Goal: Task Accomplishment & Management: Manage account settings

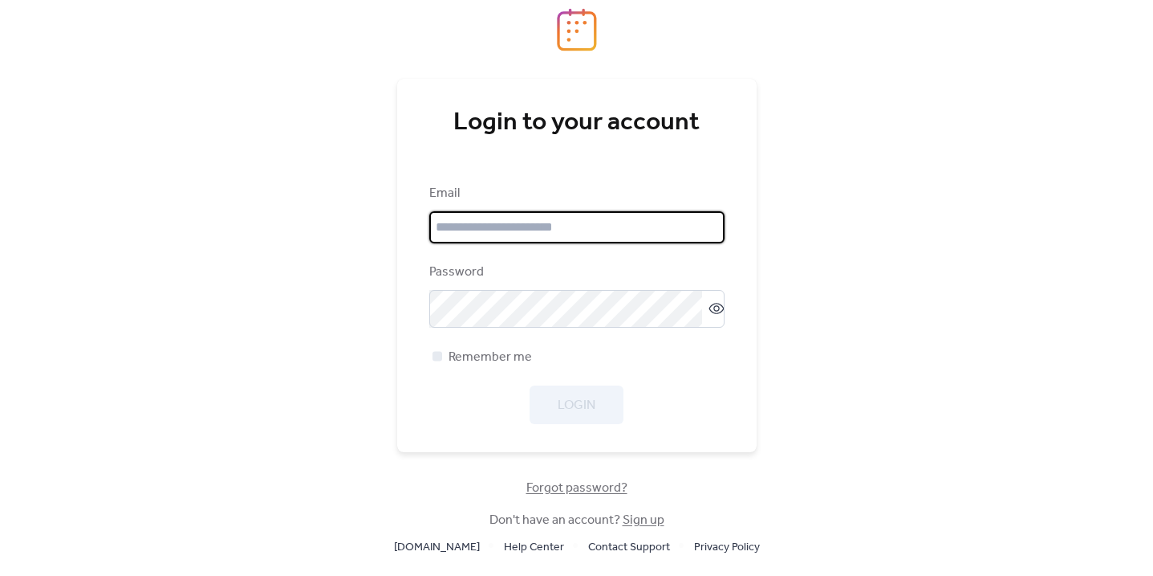
type input "**********"
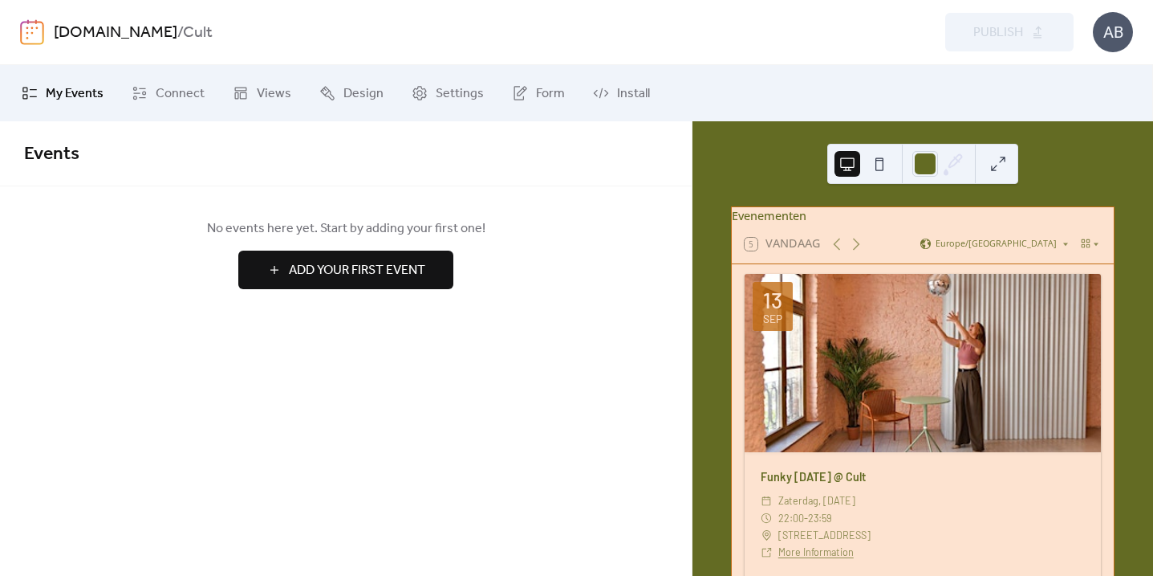
click at [134, 34] on link "[DOMAIN_NAME]" at bounding box center [116, 33] width 124 height 31
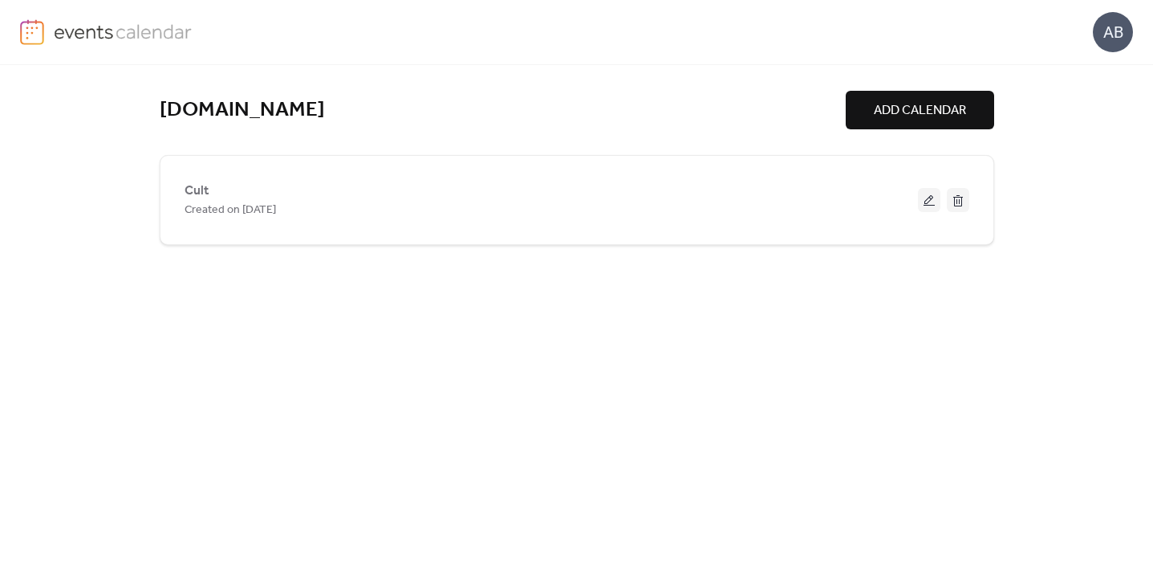
click at [915, 104] on span "ADD CALENDAR" at bounding box center [920, 110] width 92 height 19
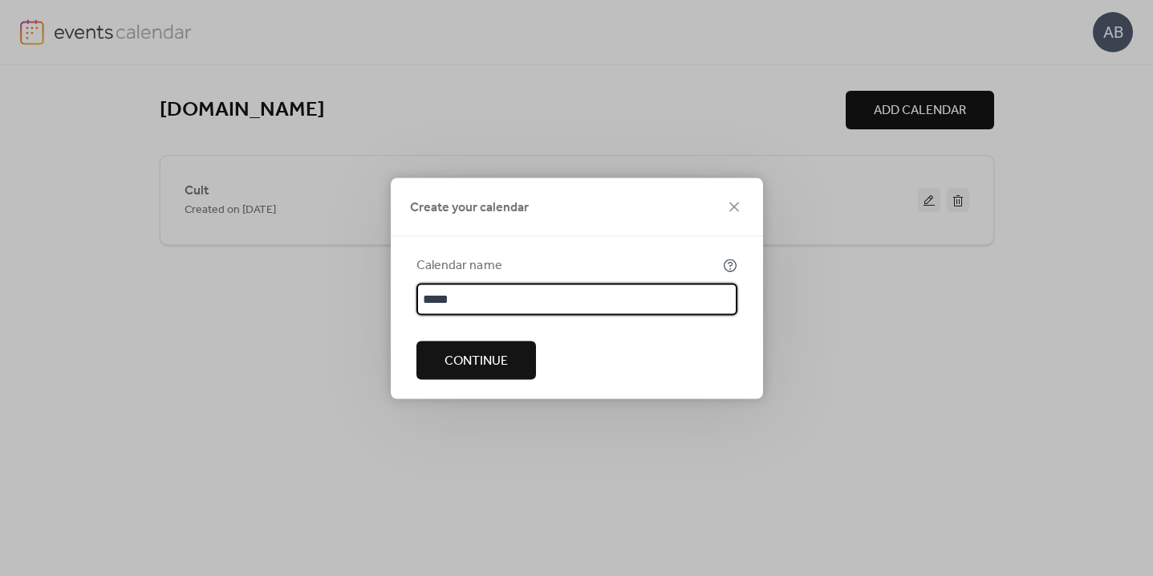
type input "****"
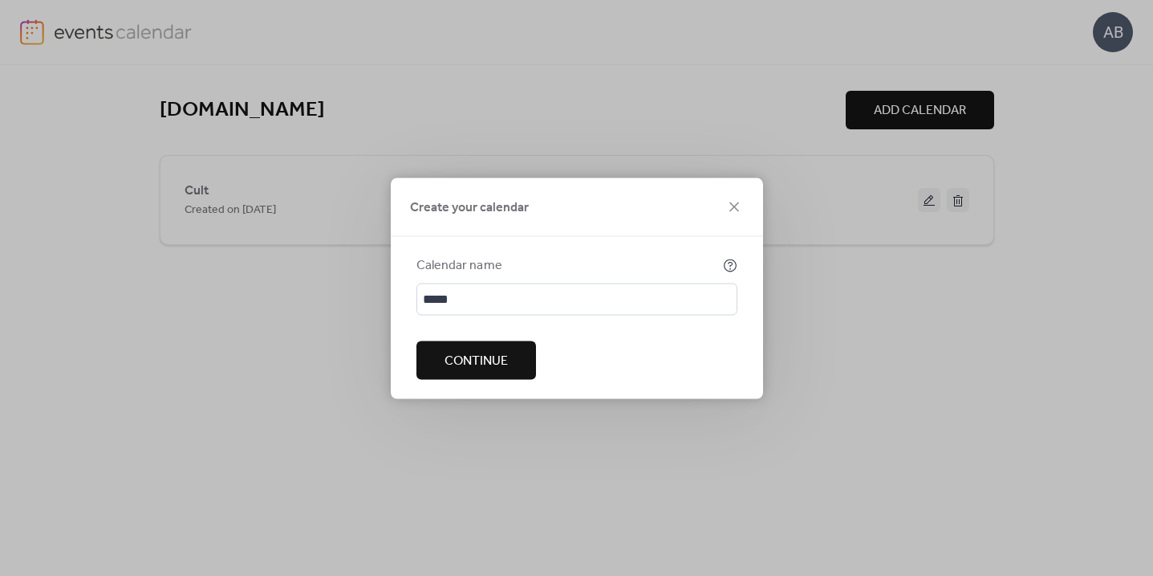
click at [510, 364] on button "Continue" at bounding box center [477, 359] width 120 height 39
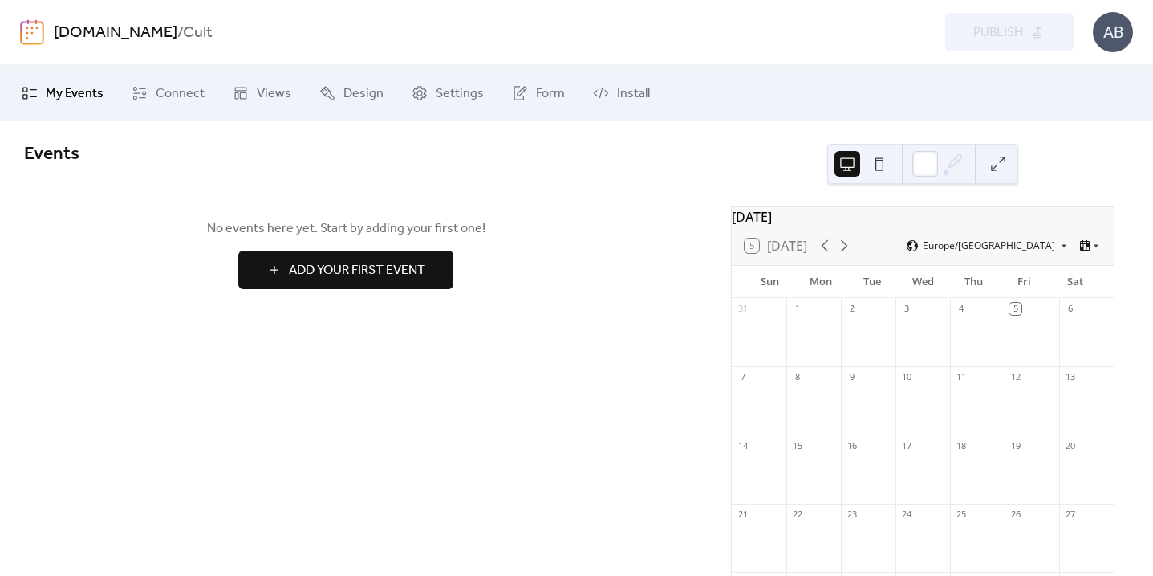
click at [124, 34] on link "[DOMAIN_NAME]" at bounding box center [116, 33] width 124 height 31
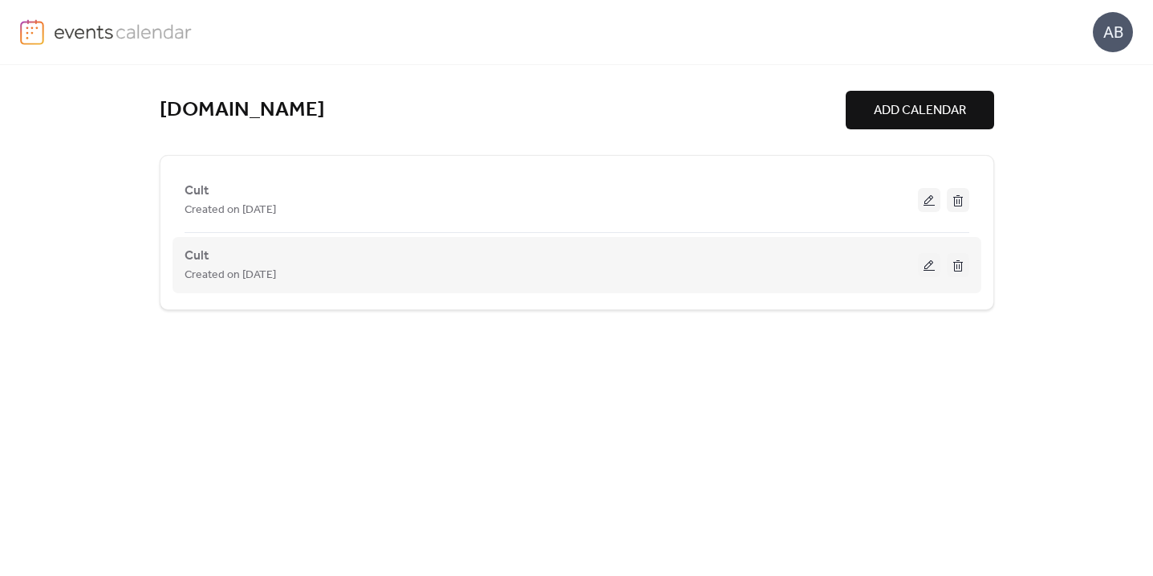
click at [935, 262] on button at bounding box center [929, 265] width 22 height 24
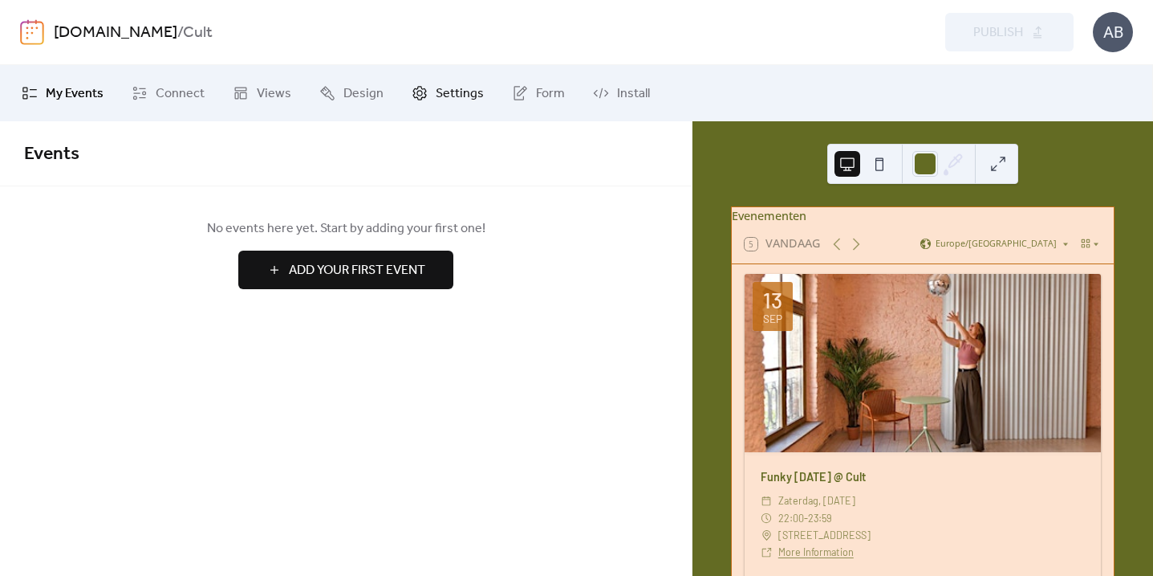
click at [468, 92] on span "Settings" at bounding box center [460, 93] width 48 height 19
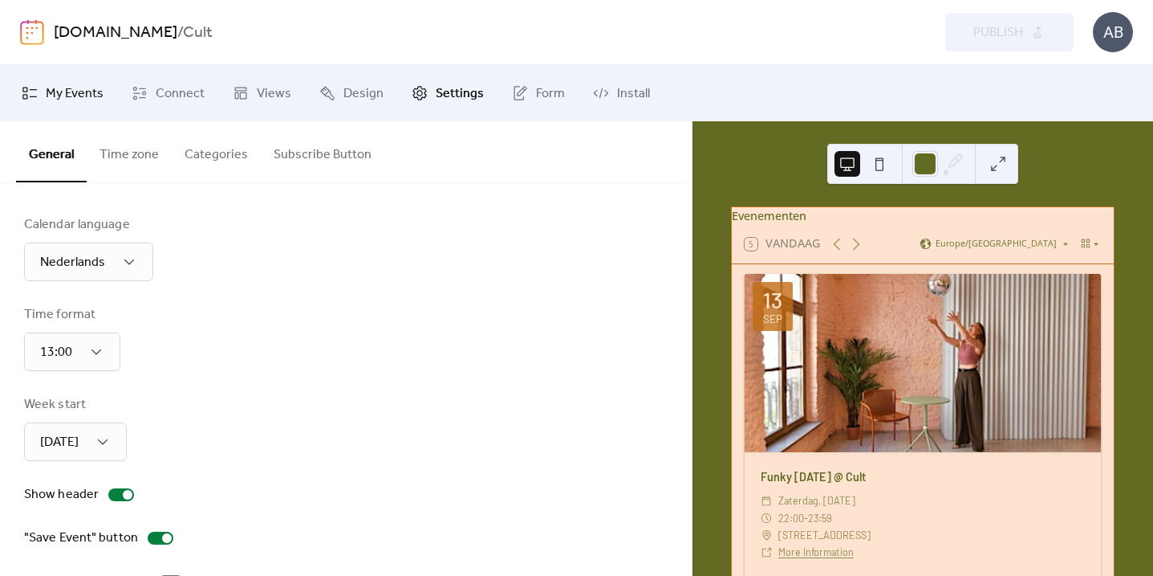
click at [57, 99] on span "My Events" at bounding box center [75, 93] width 58 height 19
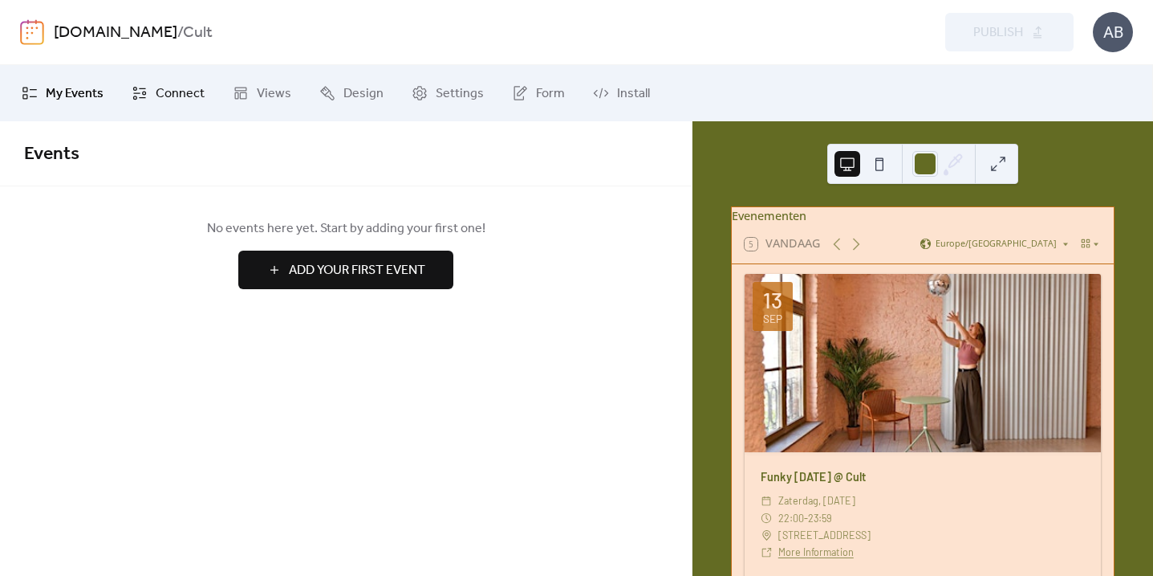
click at [177, 87] on span "Connect" at bounding box center [180, 93] width 49 height 19
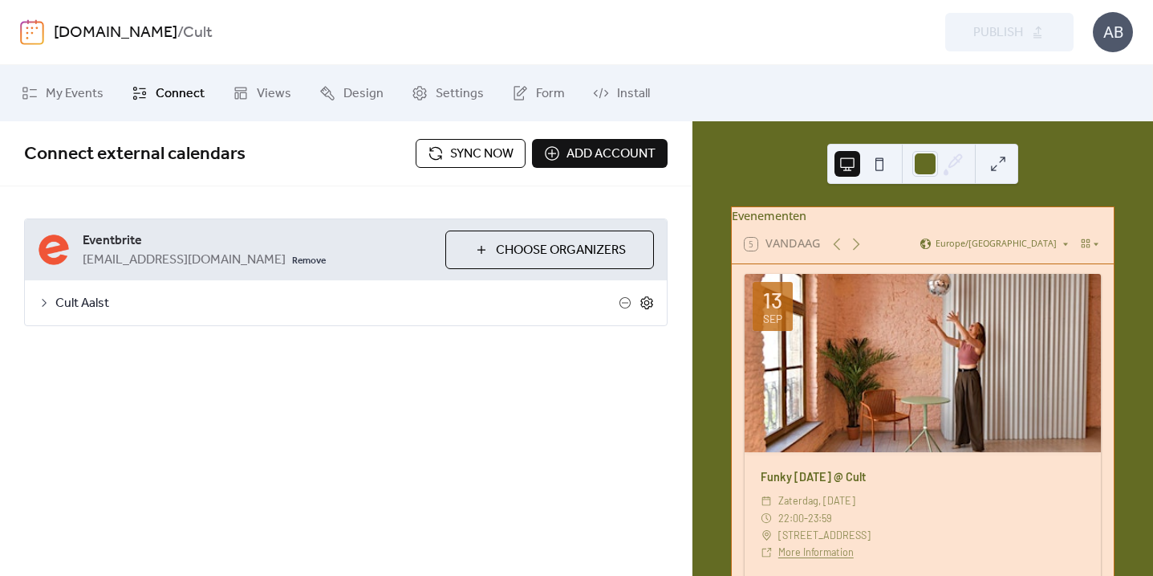
click at [651, 307] on icon at bounding box center [647, 302] width 14 height 14
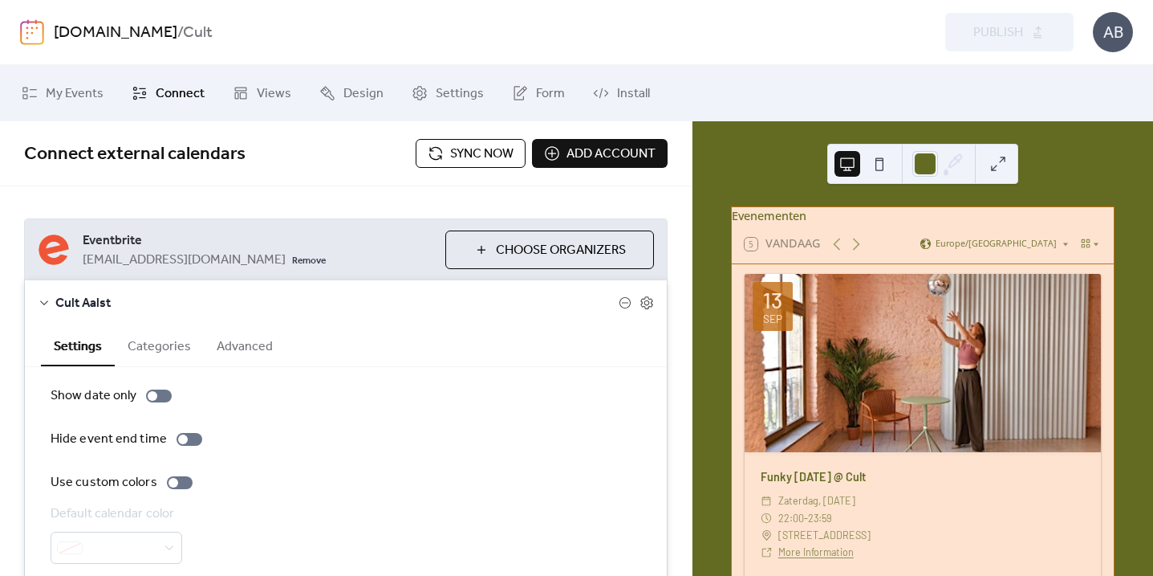
click at [283, 153] on span "Connect external calendars" at bounding box center [220, 154] width 392 height 32
drag, startPoint x: 545, startPoint y: 201, endPoint x: 553, endPoint y: 177, distance: 25.4
click at [534, 197] on div "**********" at bounding box center [346, 400] width 692 height 429
click at [598, 154] on span "Add account" at bounding box center [611, 153] width 89 height 19
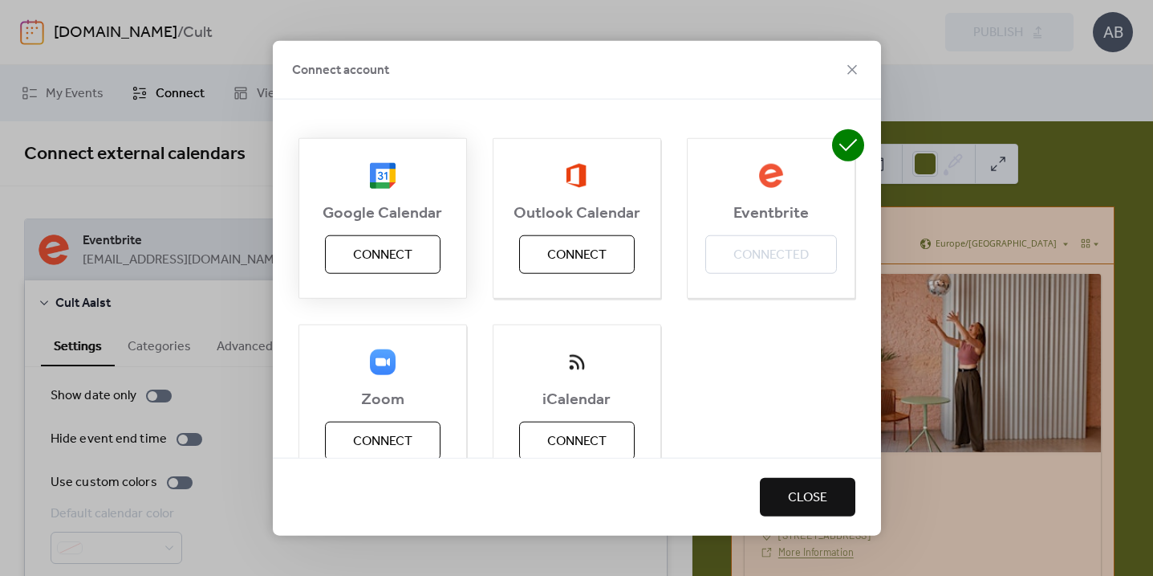
click at [379, 246] on span "Connect" at bounding box center [382, 254] width 59 height 19
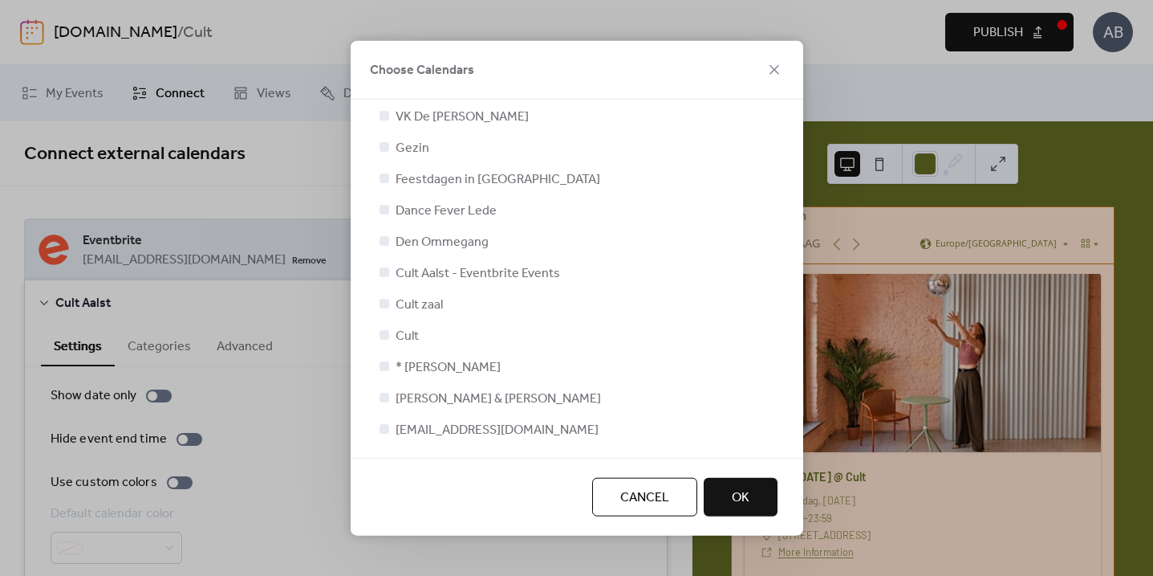
click at [647, 498] on span "Cancel" at bounding box center [644, 497] width 49 height 19
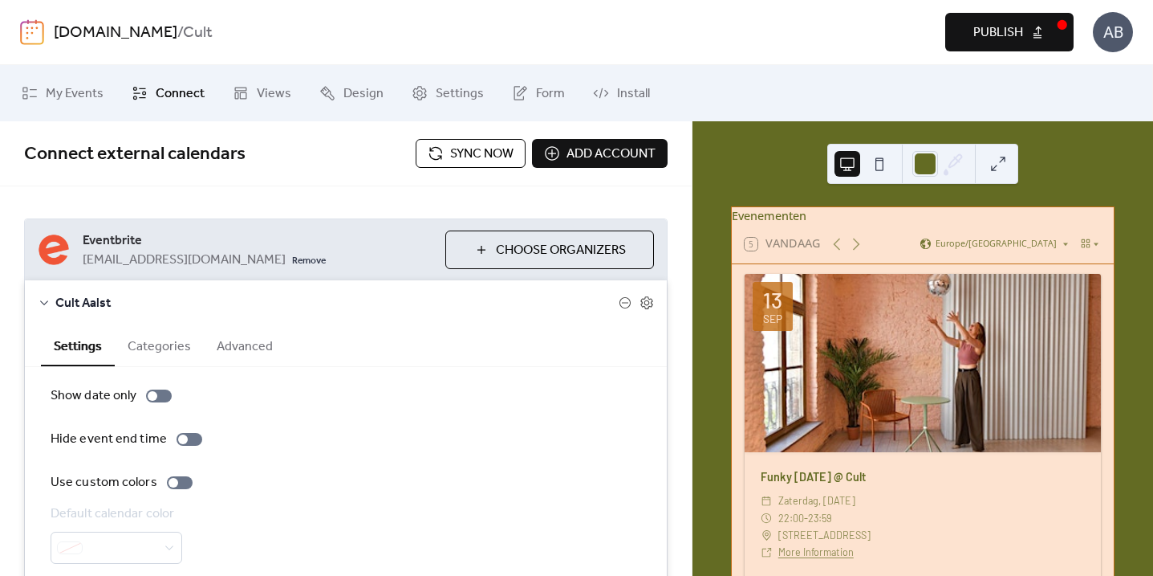
click at [591, 153] on span "Add account" at bounding box center [611, 153] width 89 height 19
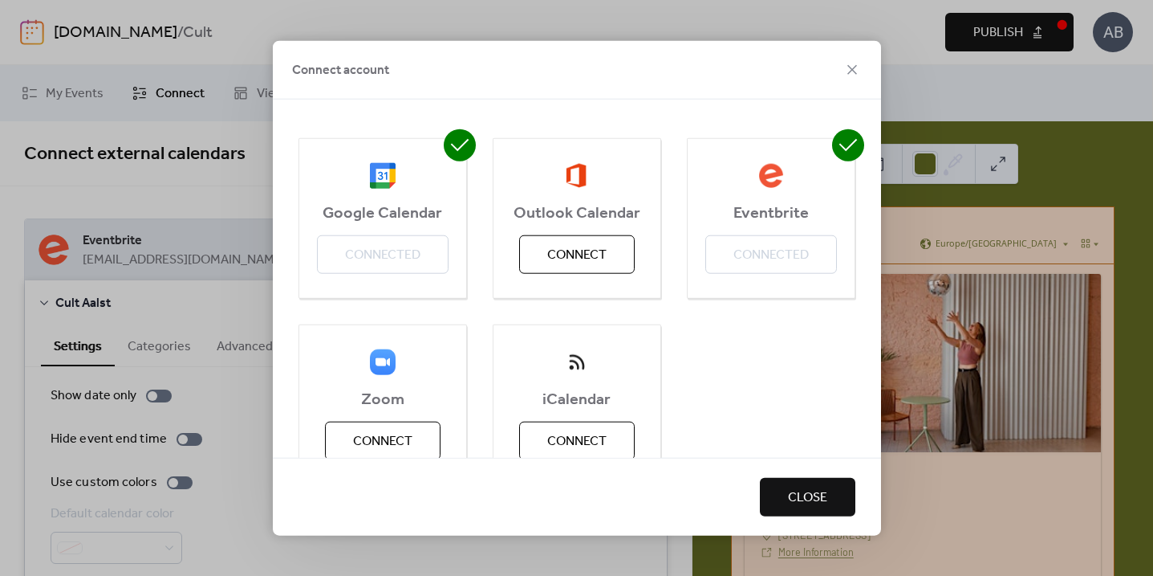
click at [369, 246] on div "Google Calendar Connected" at bounding box center [383, 217] width 169 height 161
click at [855, 70] on icon at bounding box center [852, 68] width 19 height 19
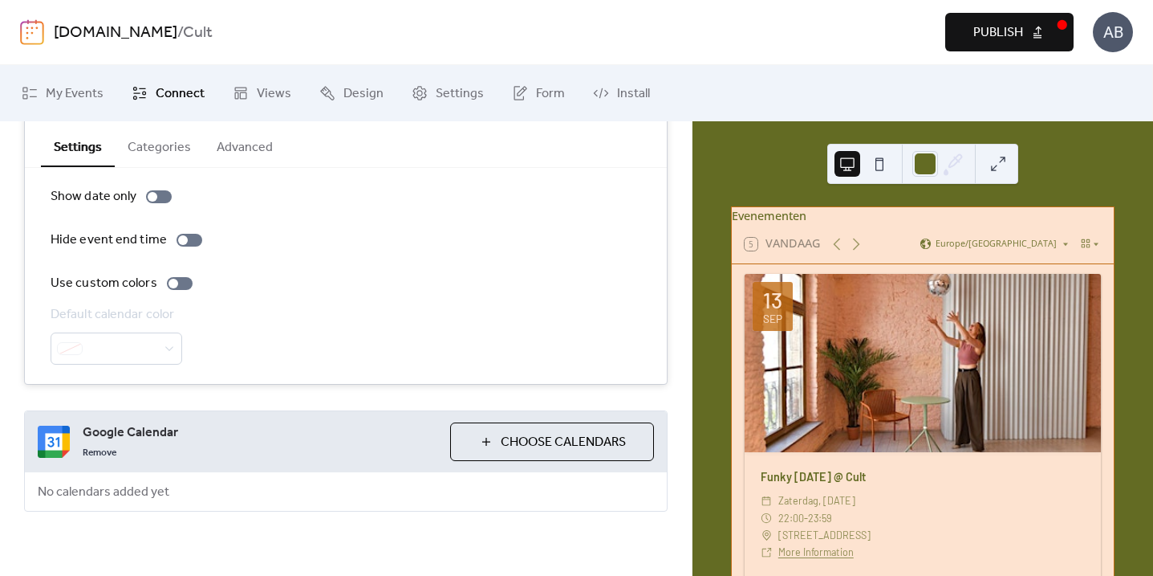
click at [582, 446] on span "Choose Calendars" at bounding box center [563, 442] width 125 height 19
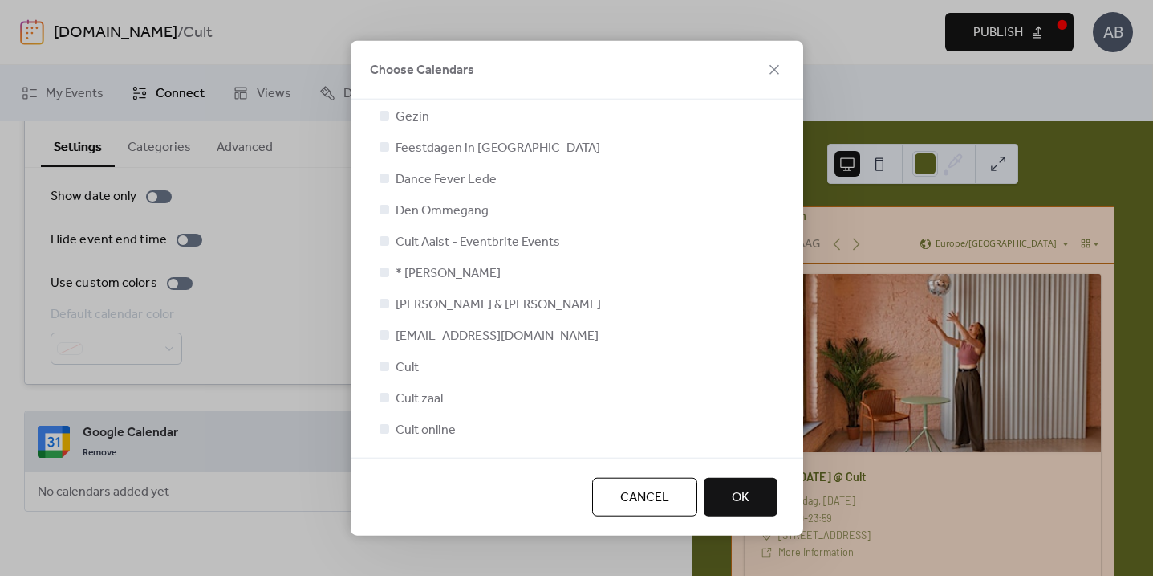
scroll to position [482, 0]
click at [388, 429] on div at bounding box center [385, 429] width 10 height 10
click at [734, 495] on span "OK" at bounding box center [741, 497] width 18 height 19
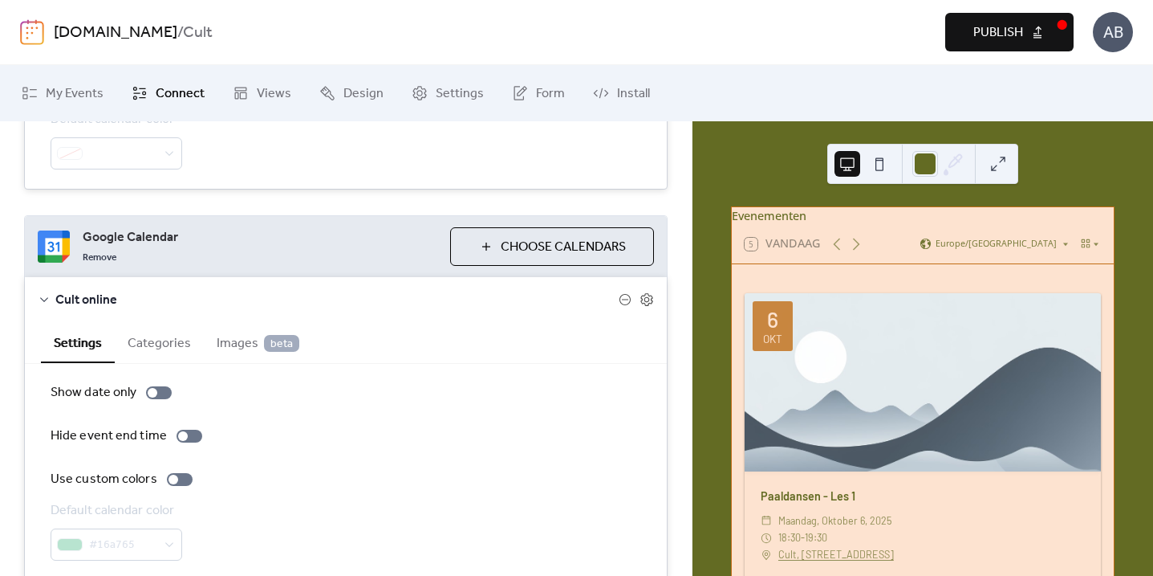
scroll to position [1706, 0]
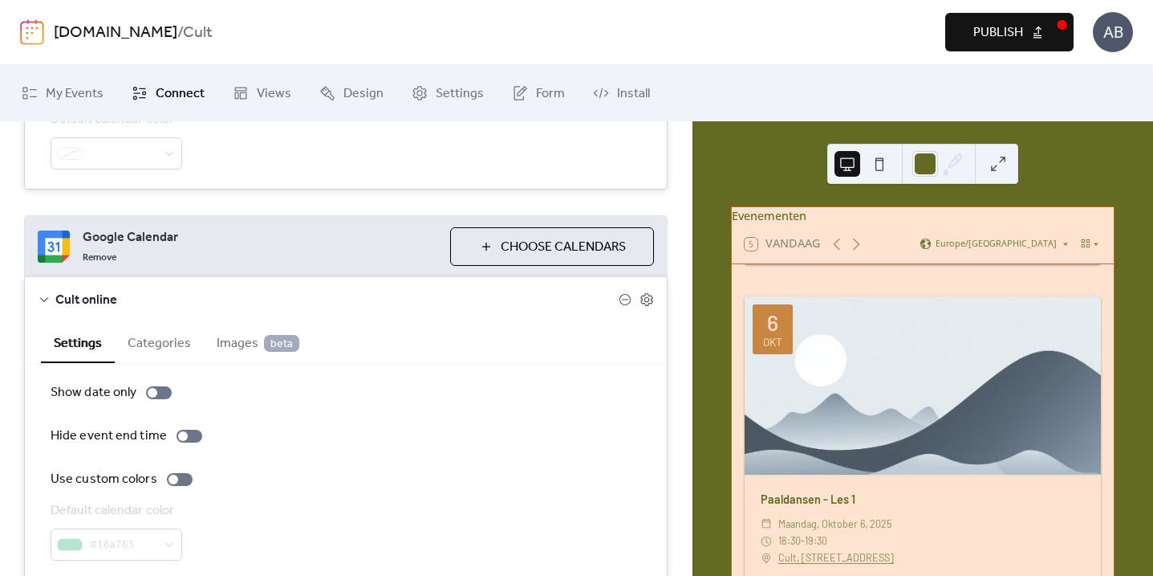
click at [239, 340] on span "Images beta" at bounding box center [258, 343] width 83 height 19
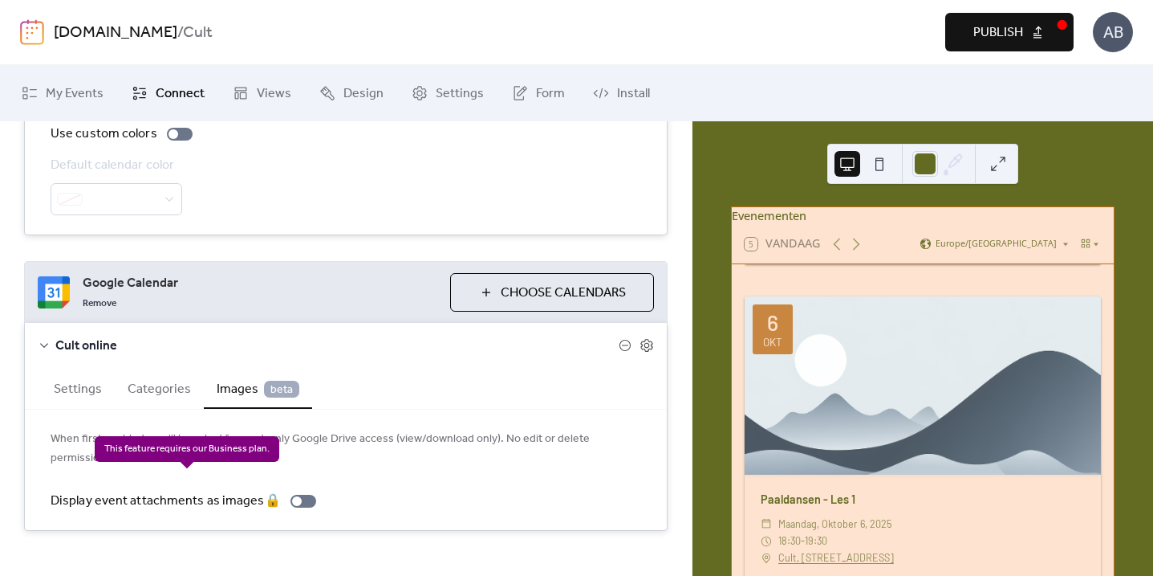
click at [299, 491] on div "Display event attachments as images 🔒" at bounding box center [187, 500] width 272 height 19
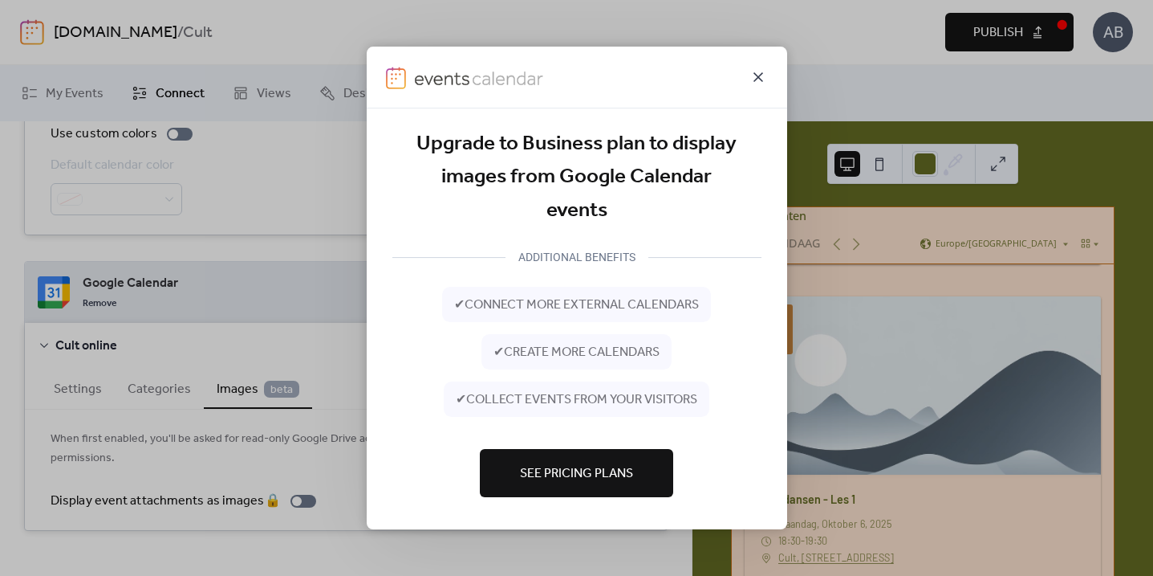
click at [760, 76] on icon at bounding box center [759, 77] width 10 height 10
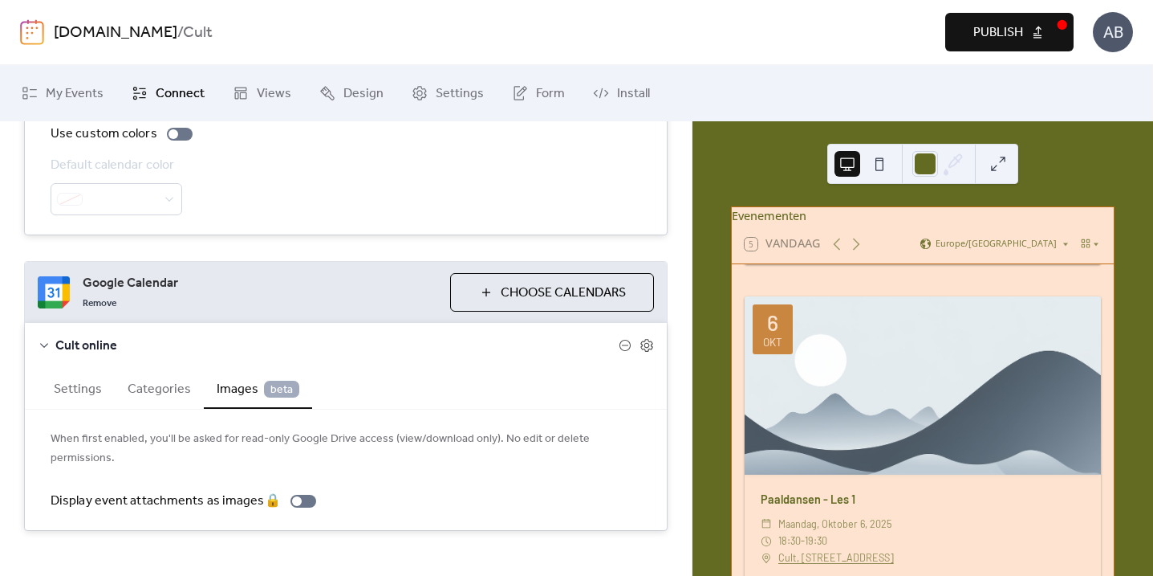
click at [181, 389] on button "Categories" at bounding box center [159, 387] width 89 height 39
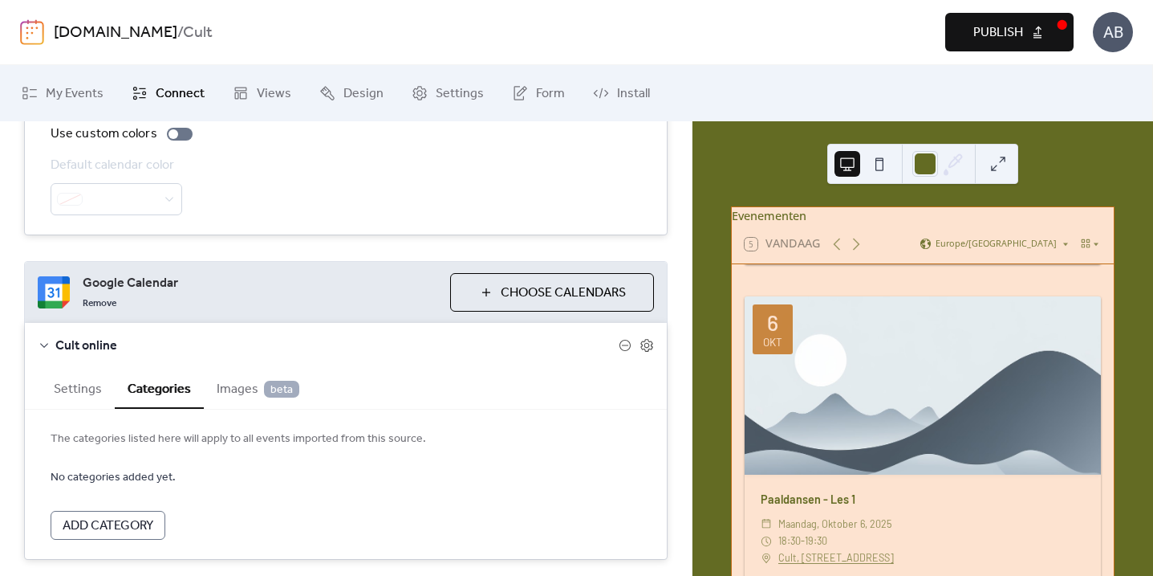
click at [88, 396] on button "Settings" at bounding box center [78, 387] width 74 height 39
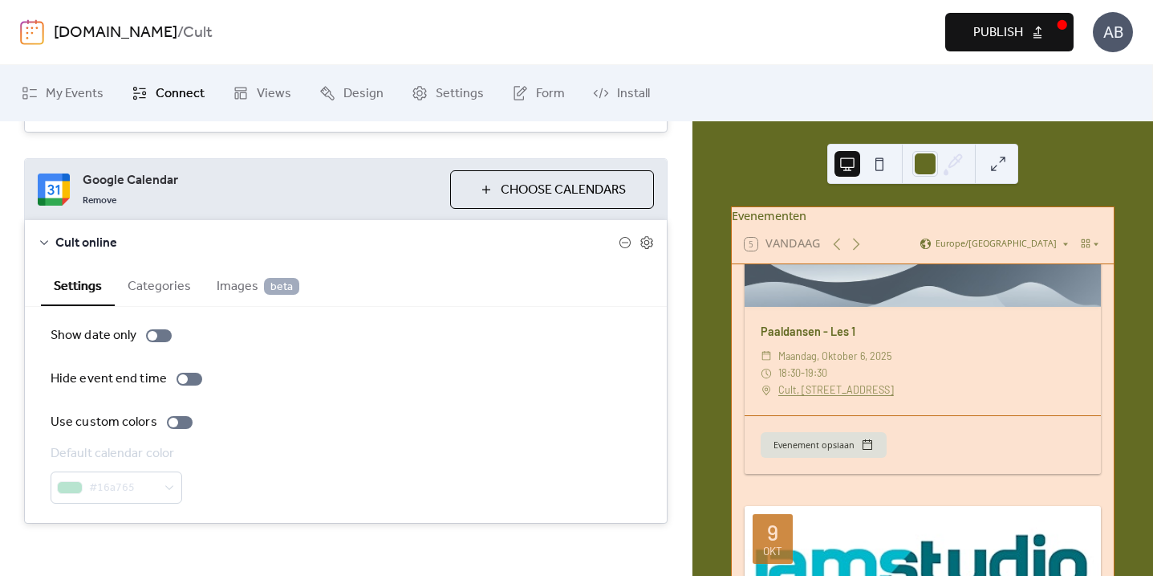
scroll to position [1642, 0]
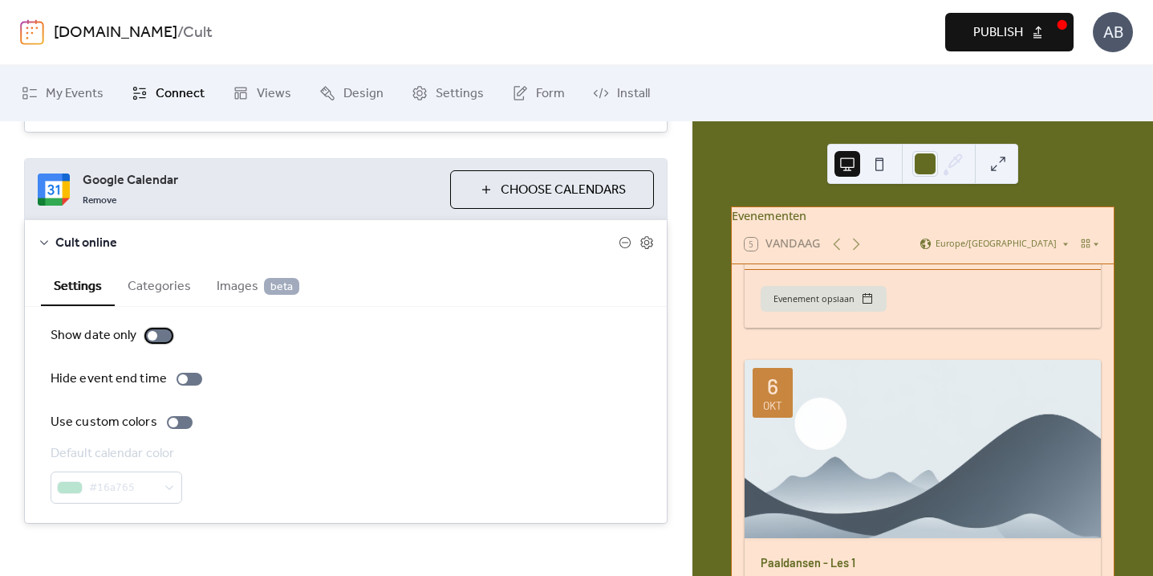
click at [159, 336] on div at bounding box center [159, 335] width 26 height 13
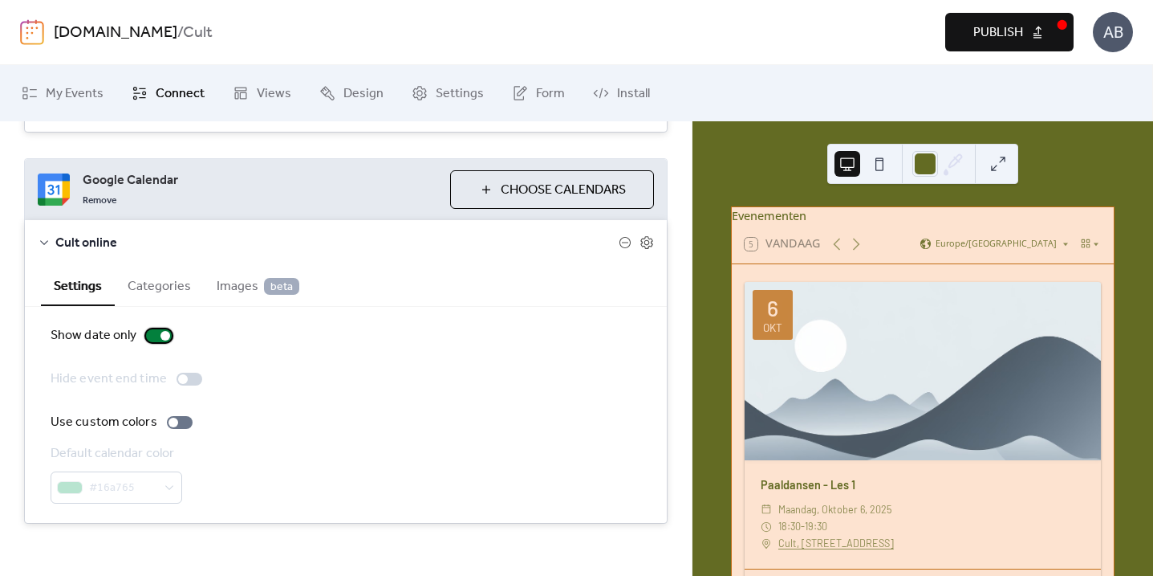
scroll to position [1727, 0]
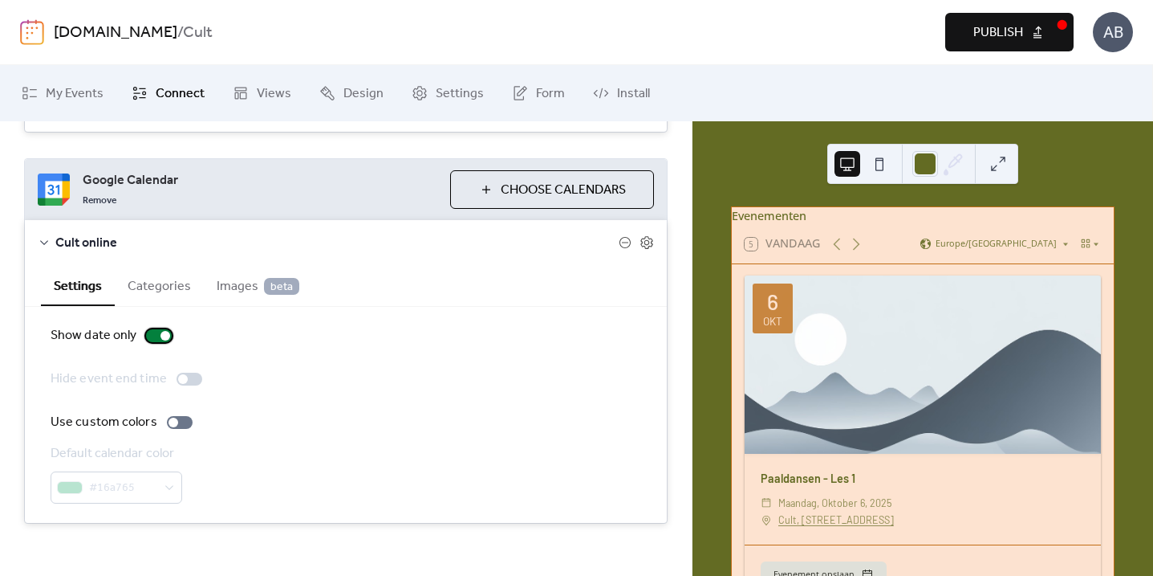
click at [161, 335] on div at bounding box center [166, 336] width 10 height 10
click at [322, 363] on div "Show date only Hide event end time Use custom colors Default calendar color #16…" at bounding box center [346, 414] width 591 height 177
click at [165, 295] on button "Categories" at bounding box center [159, 284] width 89 height 39
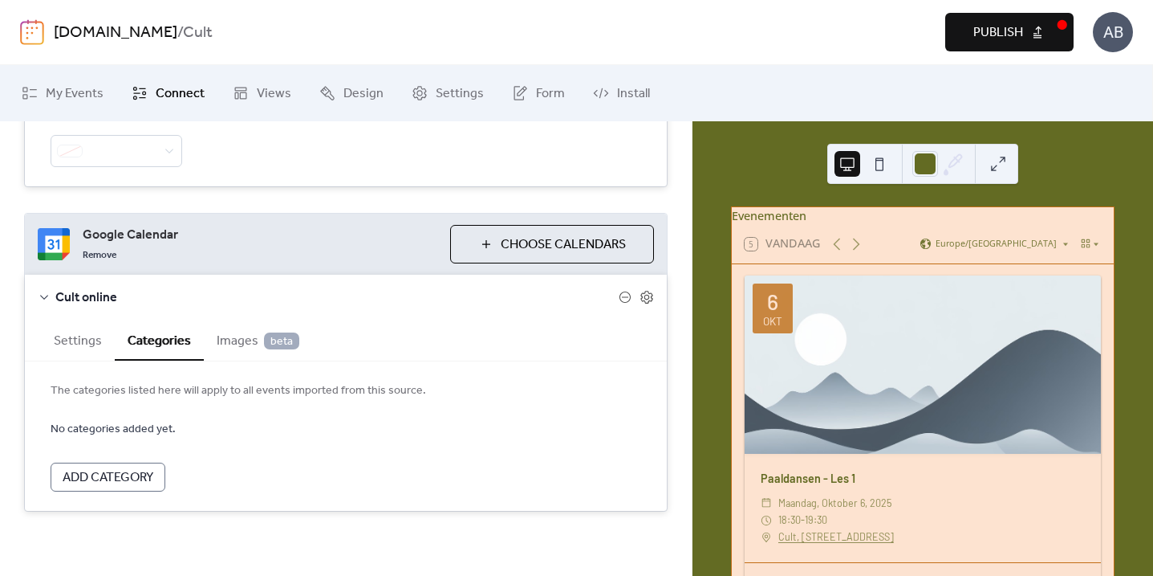
scroll to position [397, 0]
click at [242, 341] on span "Images beta" at bounding box center [258, 341] width 83 height 19
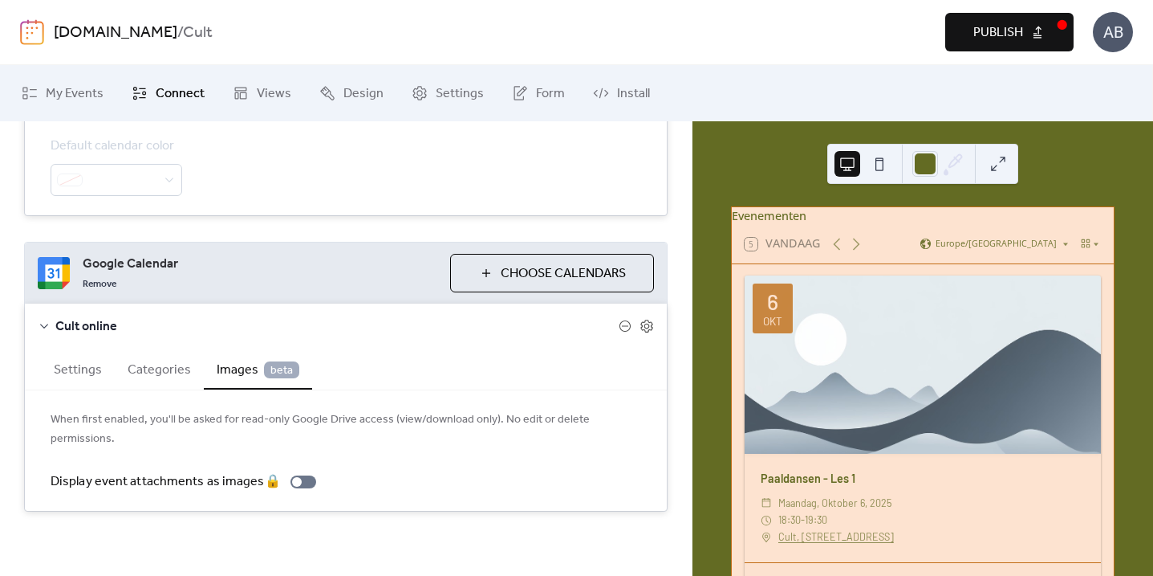
scroll to position [348, 0]
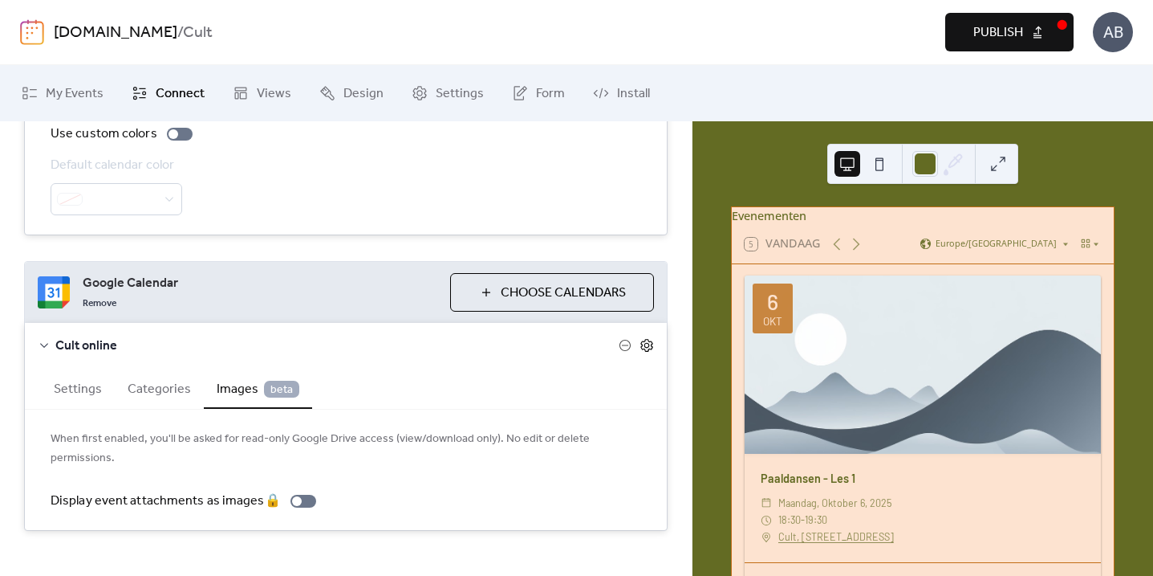
click at [641, 346] on icon at bounding box center [647, 345] width 14 height 14
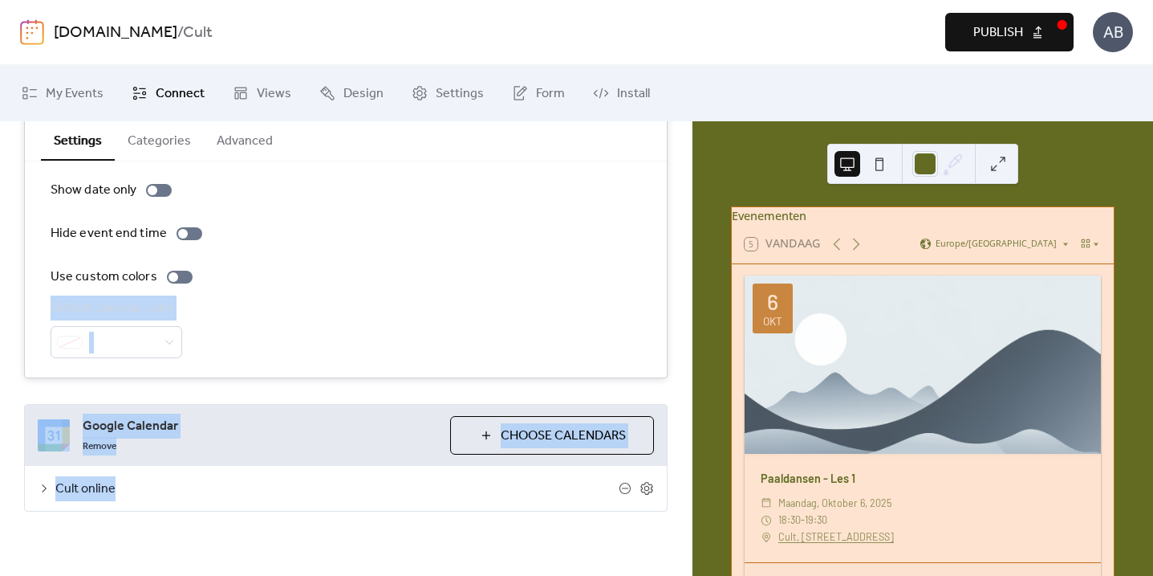
drag, startPoint x: 645, startPoint y: 487, endPoint x: 570, endPoint y: 265, distance: 234.8
click at [570, 265] on div "**********" at bounding box center [346, 262] width 692 height 563
click at [1037, 34] on button "Publish" at bounding box center [1010, 32] width 128 height 39
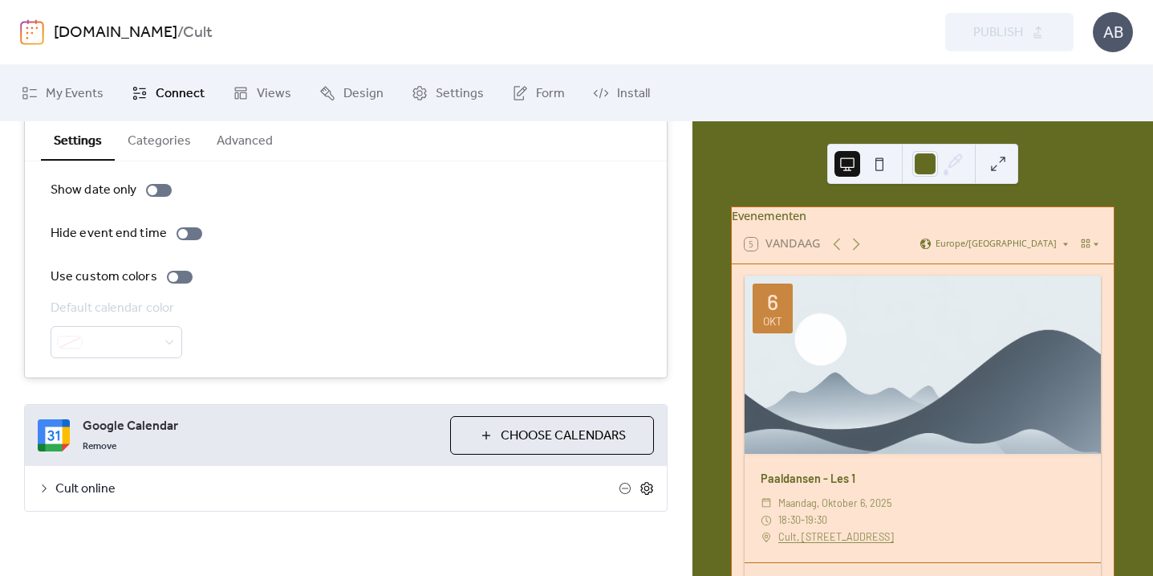
click at [647, 485] on icon at bounding box center [647, 488] width 12 height 13
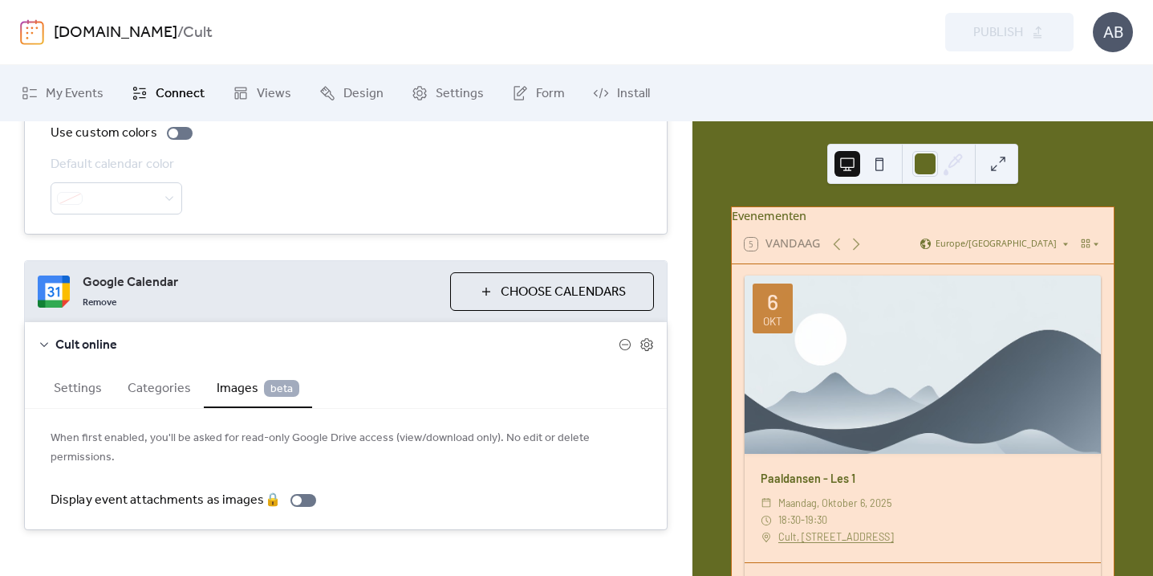
scroll to position [348, 0]
click at [91, 399] on button "Settings" at bounding box center [78, 387] width 74 height 39
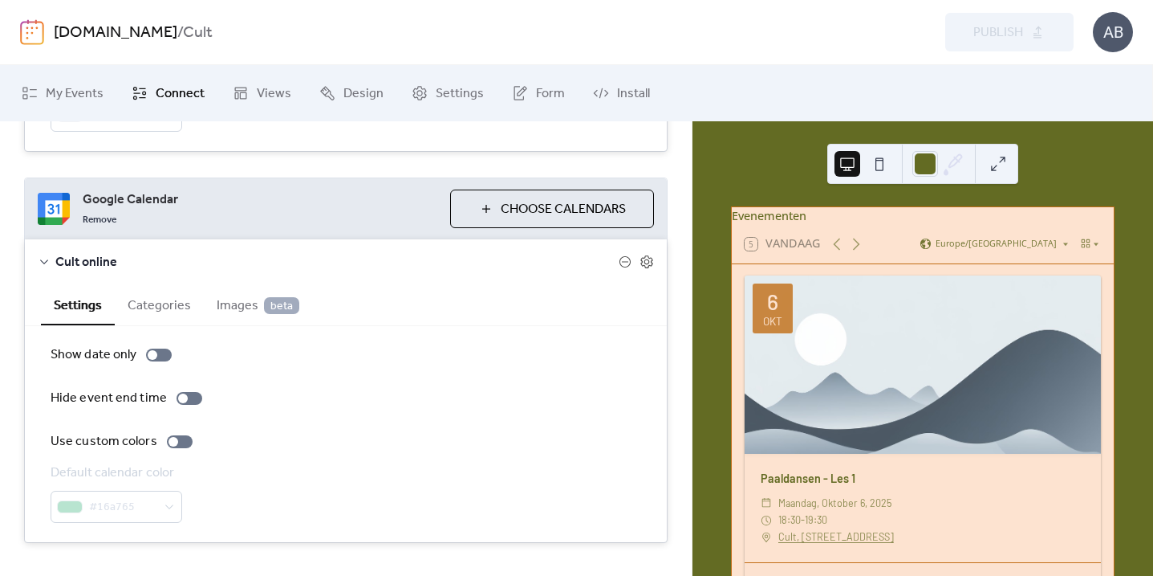
scroll to position [444, 0]
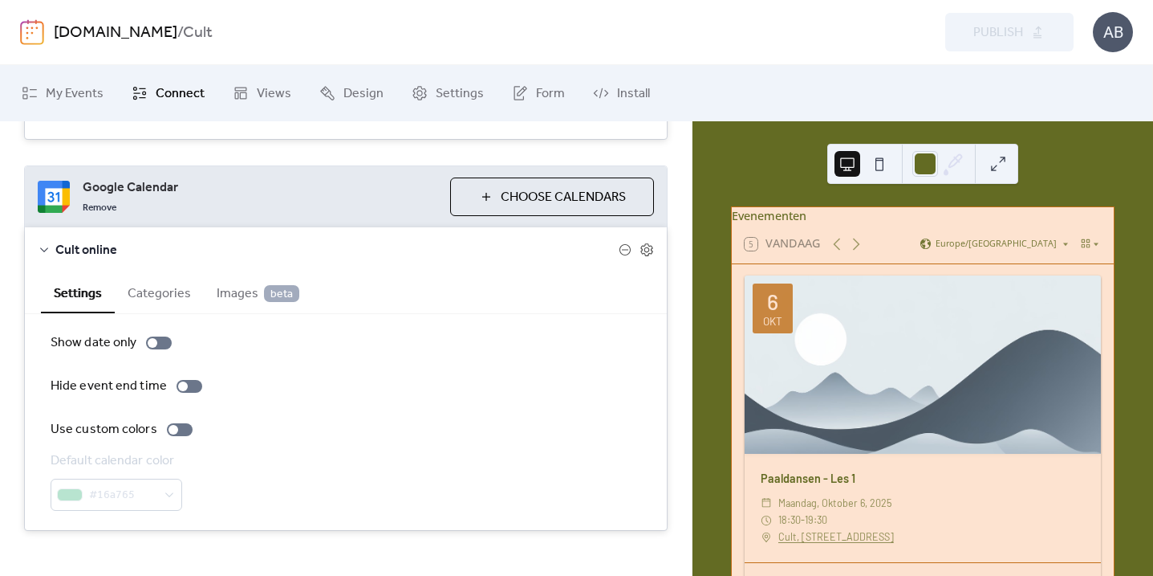
click at [238, 294] on span "Images beta" at bounding box center [258, 293] width 83 height 19
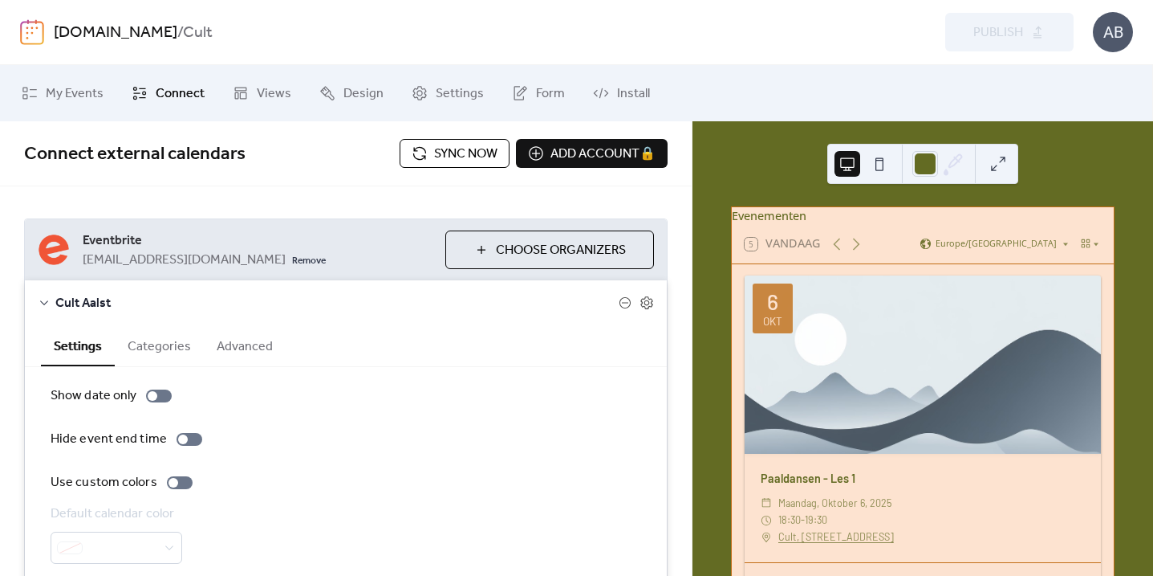
scroll to position [0, 0]
click at [787, 38] on div "Preview Publish" at bounding box center [829, 32] width 490 height 39
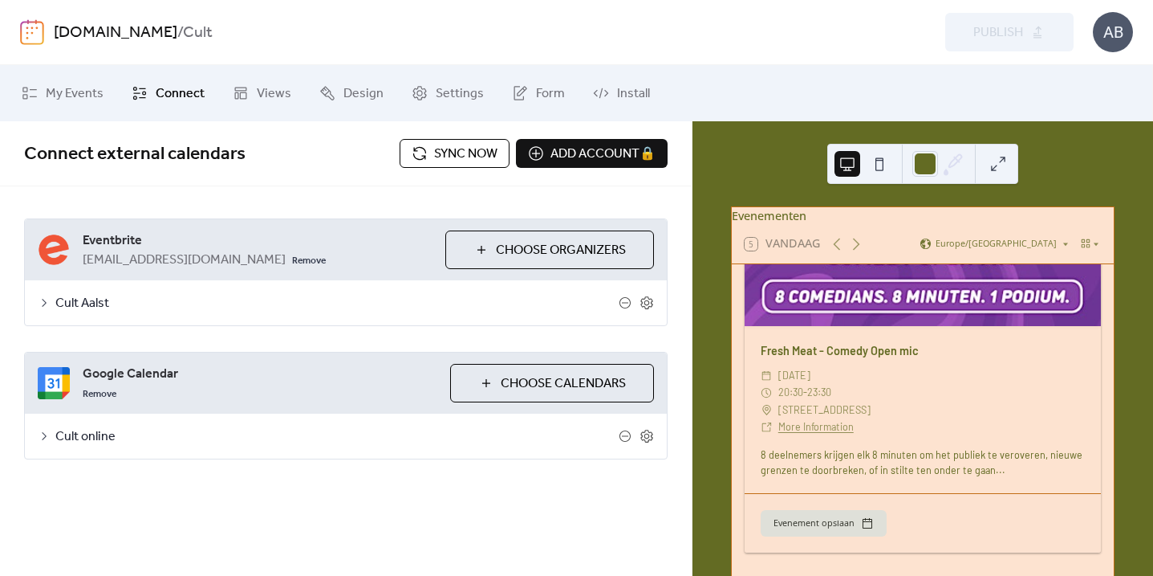
scroll to position [4497, 0]
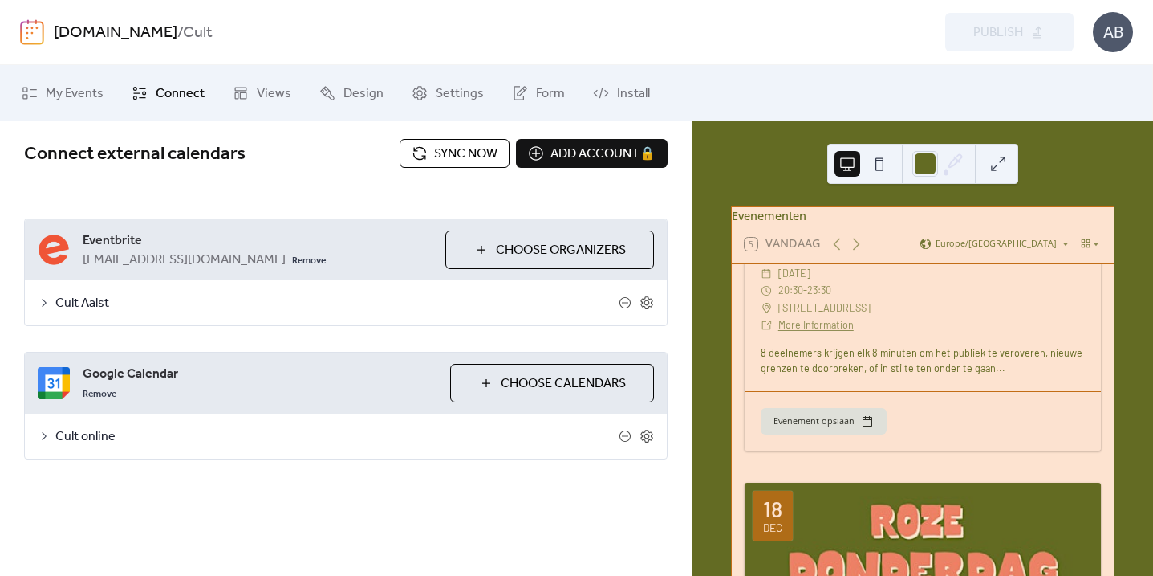
click at [982, 44] on div "Preview Publish" at bounding box center [829, 32] width 490 height 39
click at [356, 388] on div "Remove" at bounding box center [260, 392] width 355 height 19
click at [79, 436] on span "Cult online" at bounding box center [336, 436] width 563 height 19
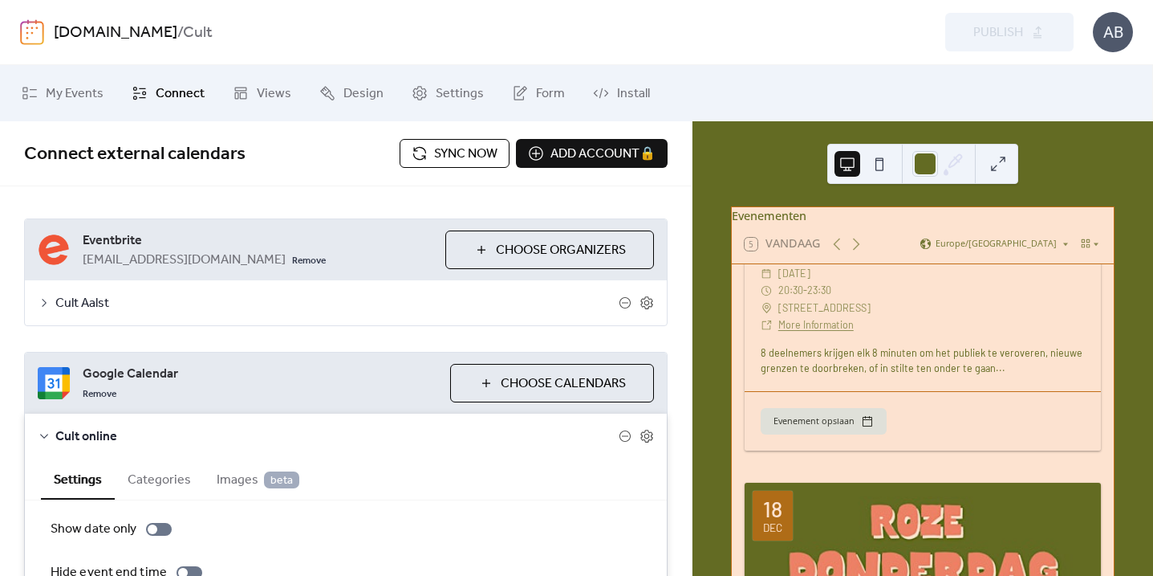
click at [79, 436] on span "Cult online" at bounding box center [336, 436] width 563 height 19
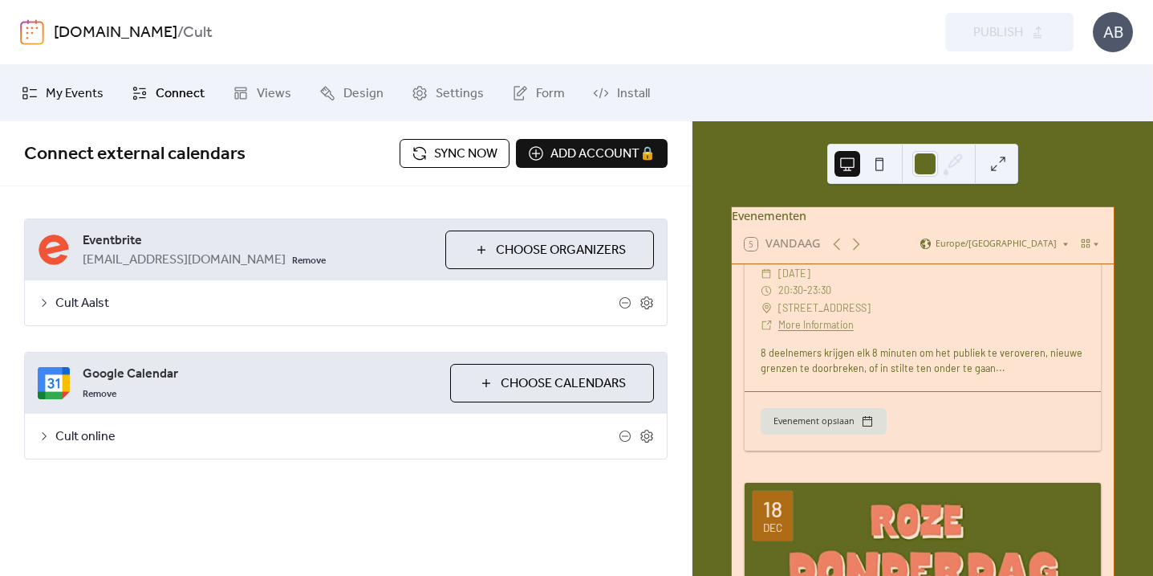
click at [67, 90] on span "My Events" at bounding box center [75, 93] width 58 height 19
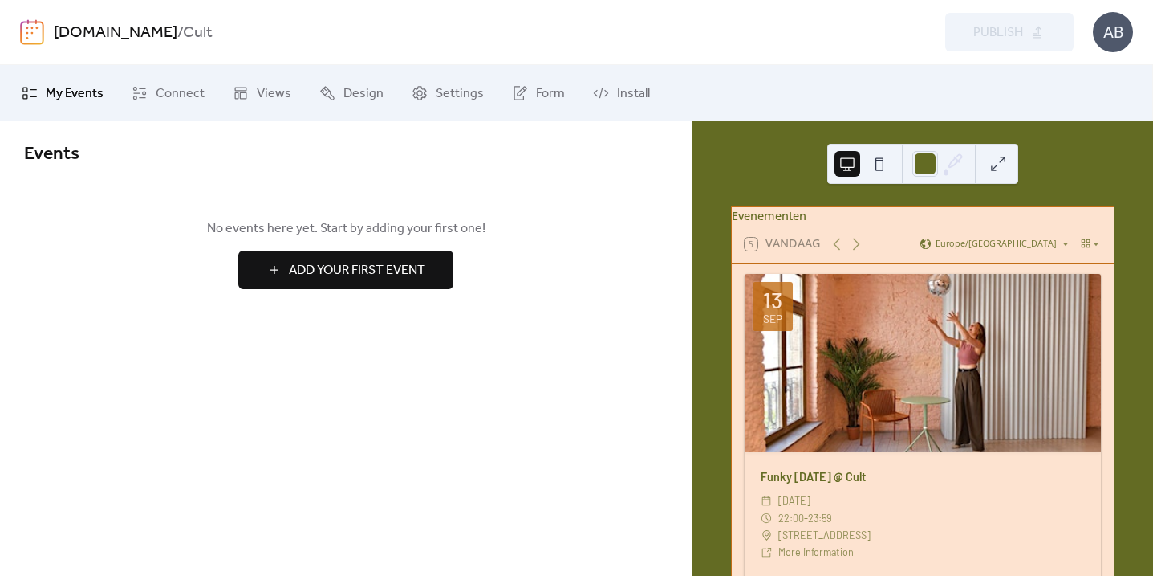
click at [67, 90] on span "My Events" at bounding box center [75, 93] width 58 height 19
click at [135, 32] on link "[DOMAIN_NAME]" at bounding box center [116, 33] width 124 height 31
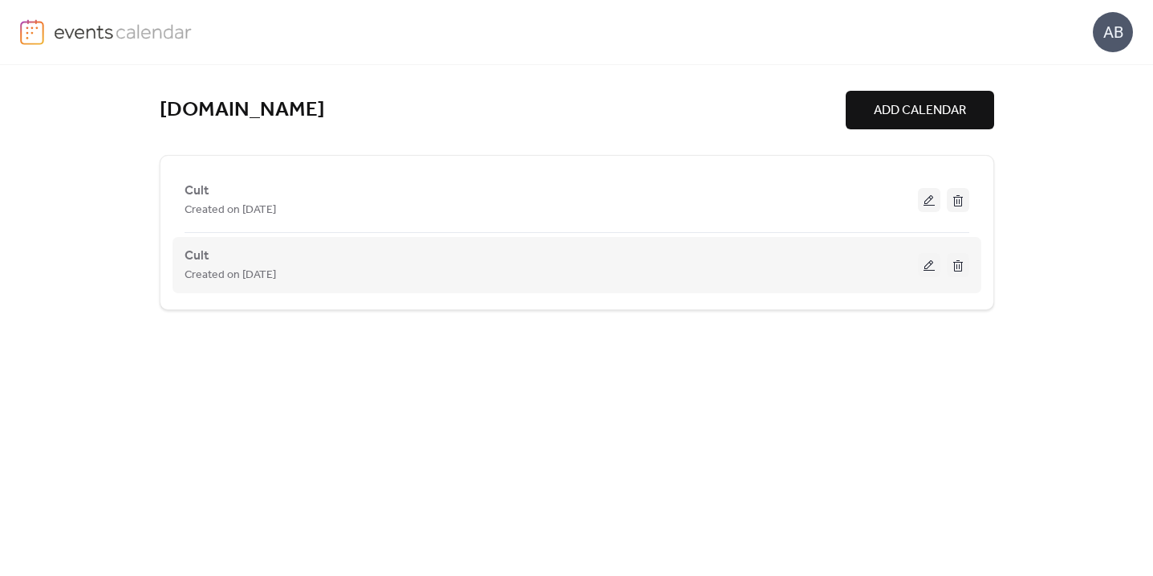
click at [925, 266] on button at bounding box center [929, 265] width 22 height 24
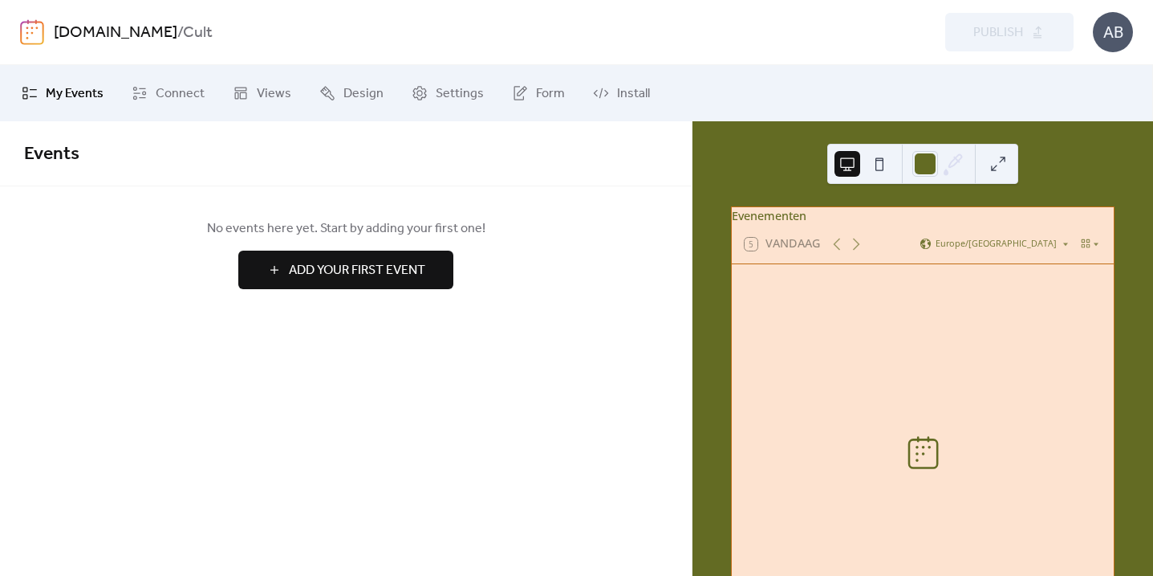
click at [124, 32] on link "[DOMAIN_NAME]" at bounding box center [116, 33] width 124 height 31
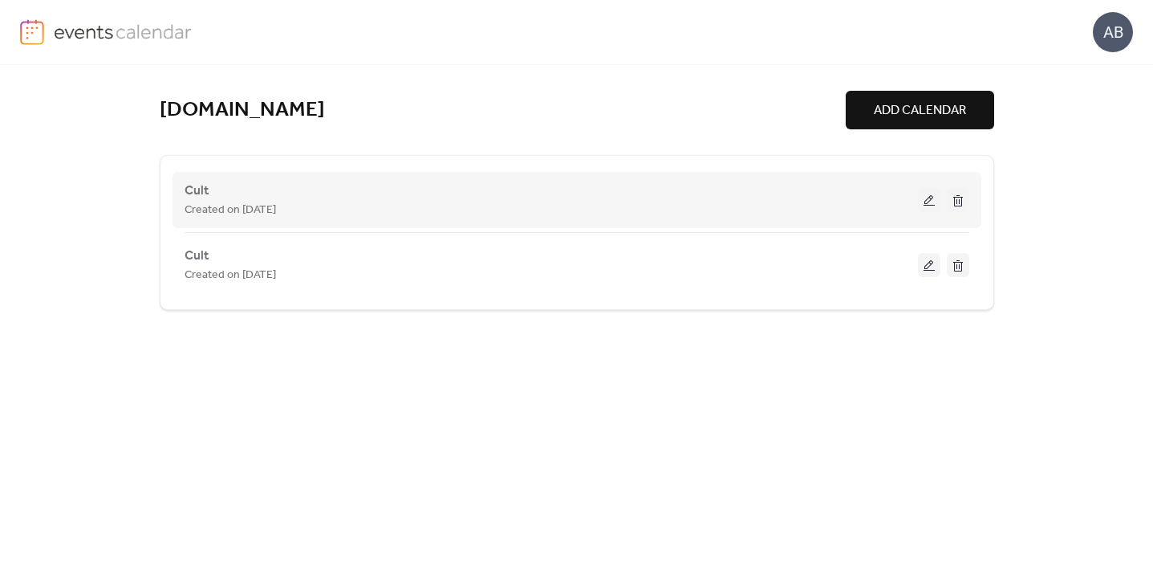
click at [930, 201] on button at bounding box center [929, 200] width 22 height 24
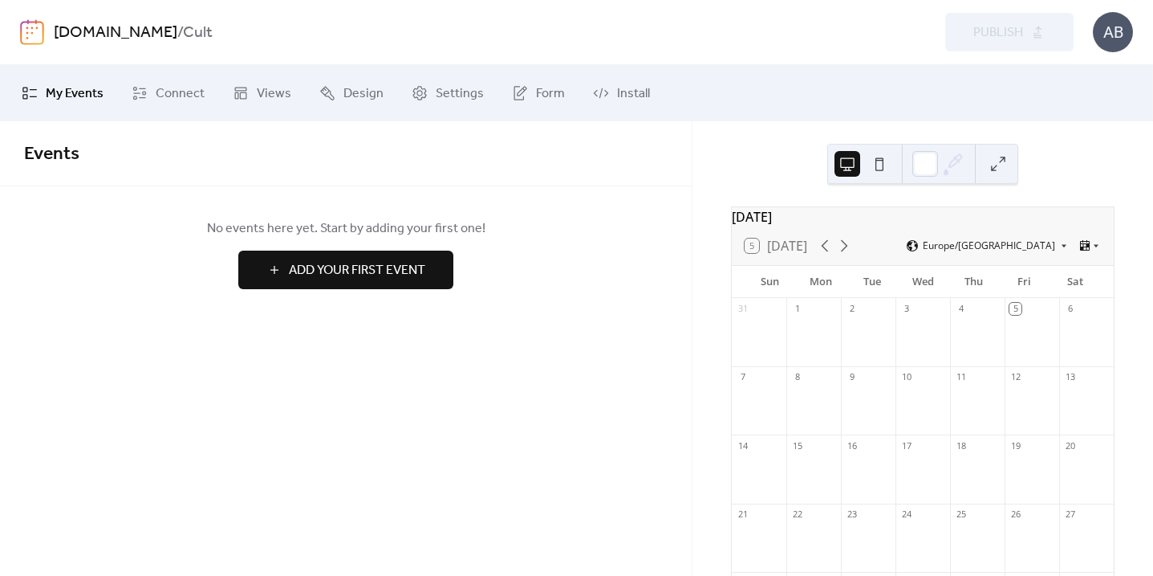
click at [108, 37] on link "[DOMAIN_NAME]" at bounding box center [116, 33] width 124 height 31
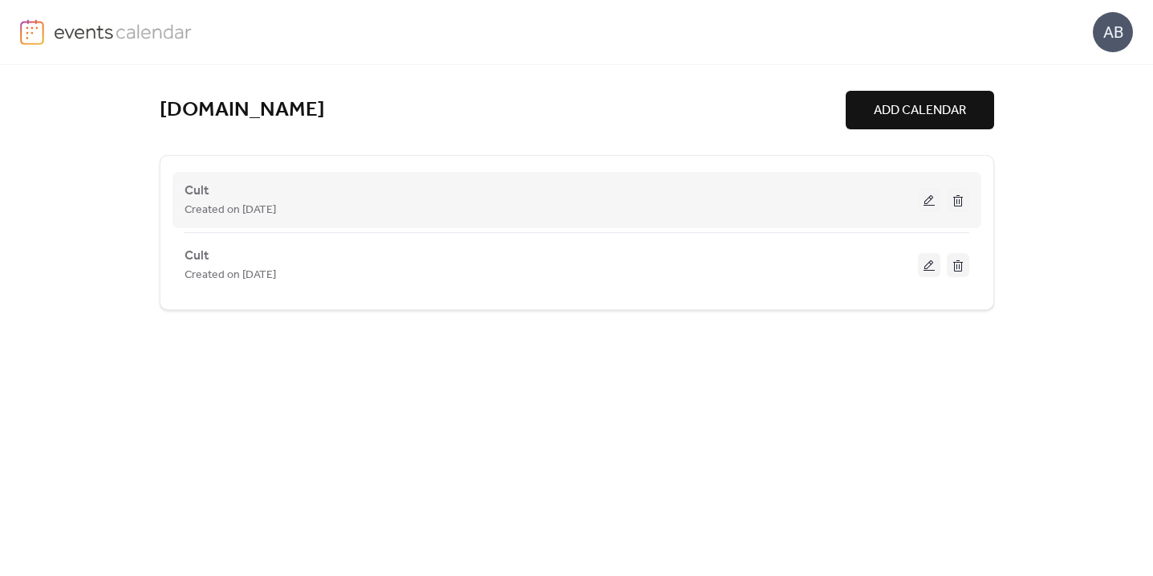
click at [964, 202] on button at bounding box center [958, 200] width 22 height 24
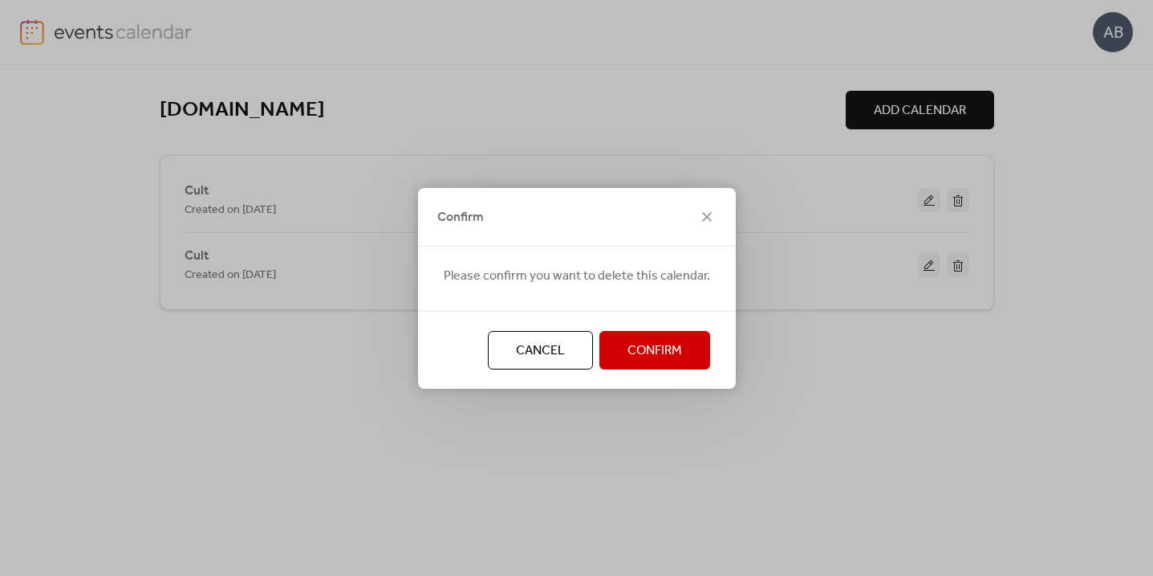
click at [685, 345] on button "Confirm" at bounding box center [655, 350] width 111 height 39
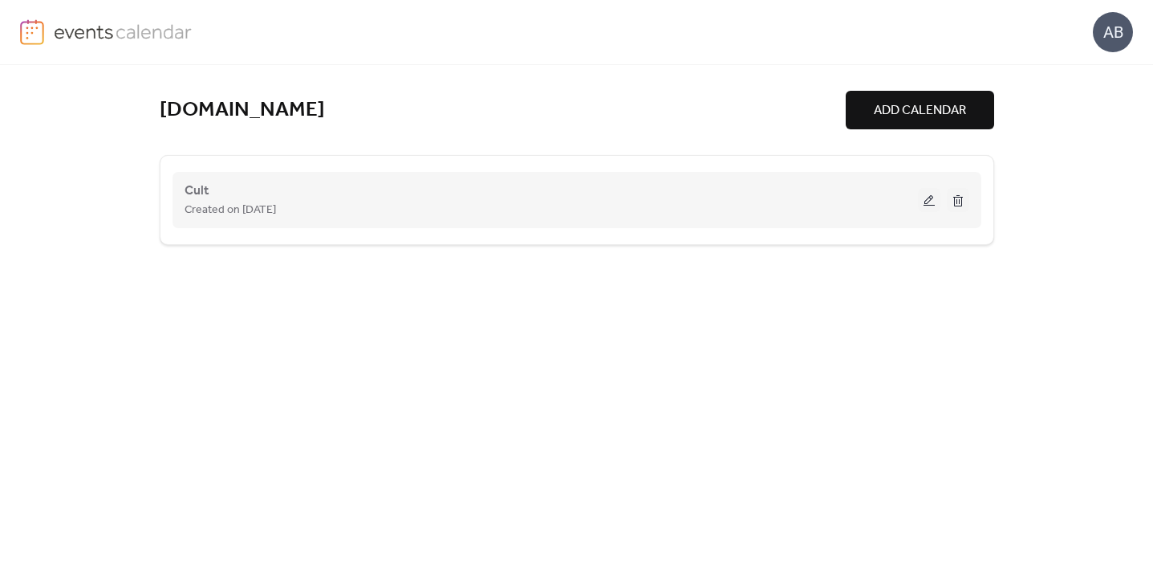
click at [741, 214] on div "Created on [DATE]" at bounding box center [552, 209] width 734 height 19
click at [927, 201] on button at bounding box center [929, 200] width 22 height 24
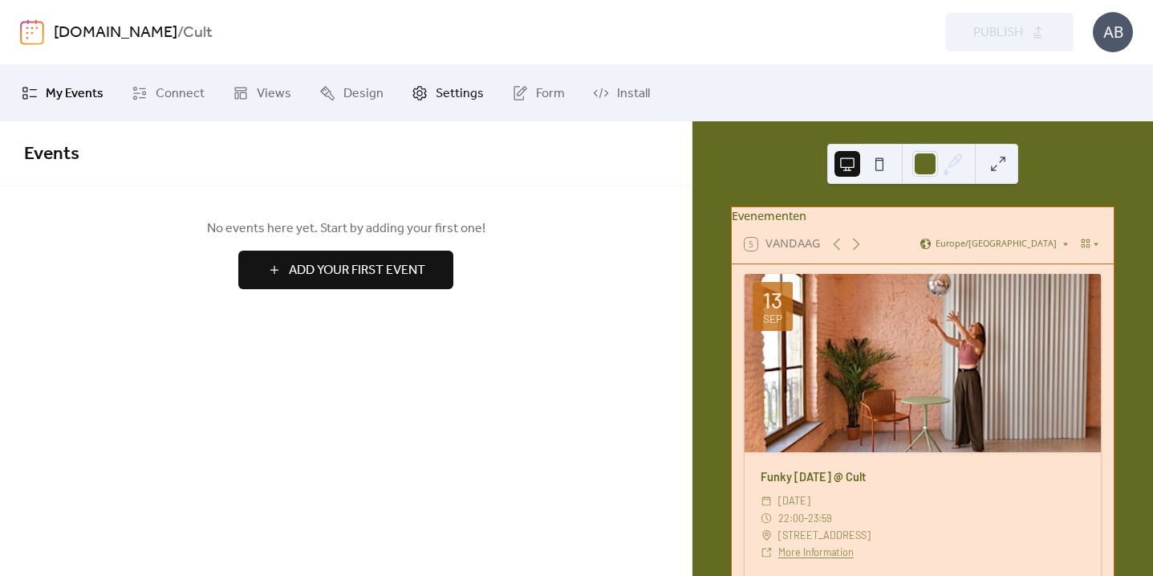
click at [439, 100] on span "Settings" at bounding box center [460, 93] width 48 height 19
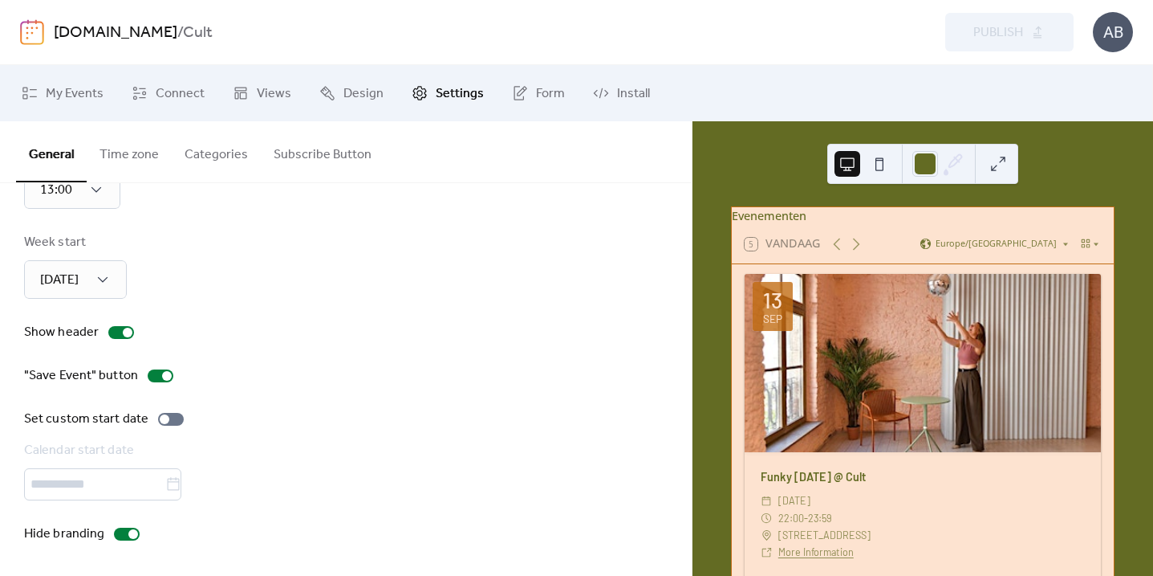
drag, startPoint x: 368, startPoint y: 269, endPoint x: 234, endPoint y: 173, distance: 164.6
click at [323, 239] on div "Week start Monday" at bounding box center [346, 266] width 644 height 66
click at [185, 88] on span "Connect" at bounding box center [180, 93] width 49 height 19
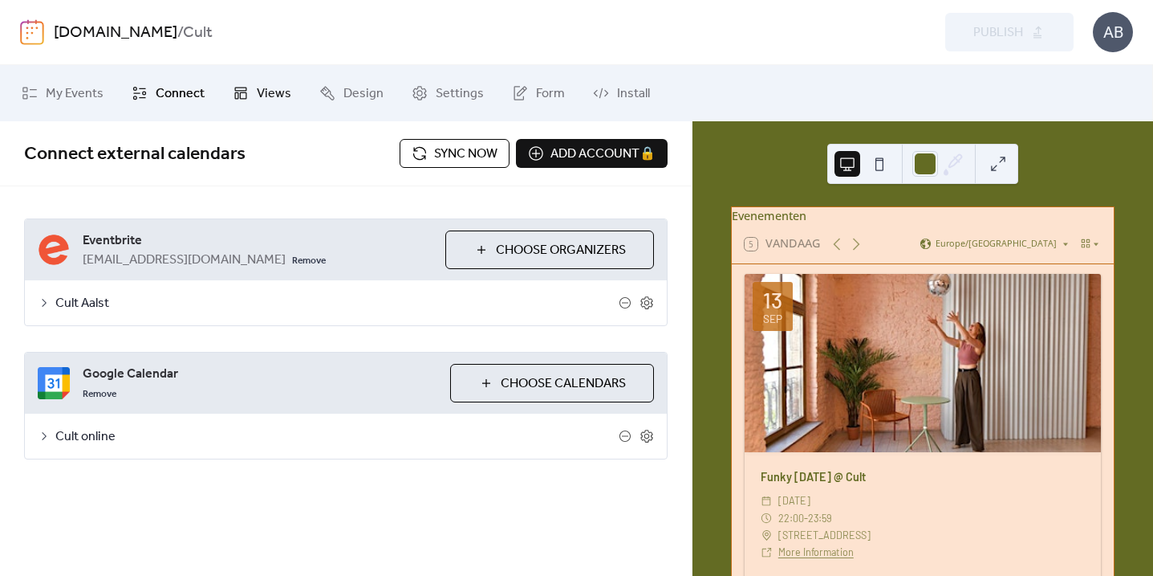
click at [267, 91] on span "Views" at bounding box center [274, 93] width 35 height 19
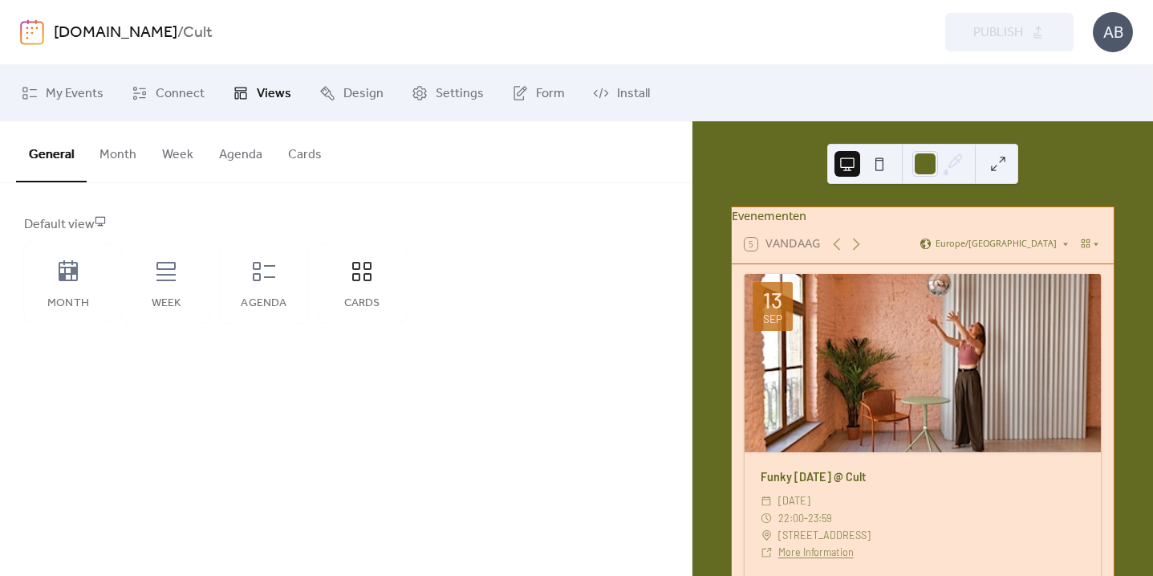
click at [745, 93] on ul "My Events Connect Views Design Settings Form Install" at bounding box center [576, 92] width 1133 height 43
click at [983, 26] on div "Preview Publish" at bounding box center [829, 32] width 490 height 39
click at [652, 1] on div "www.cult-aalst.be / Cult Preview Publish AB" at bounding box center [576, 32] width 1113 height 64
